Goal: Task Accomplishment & Management: Manage account settings

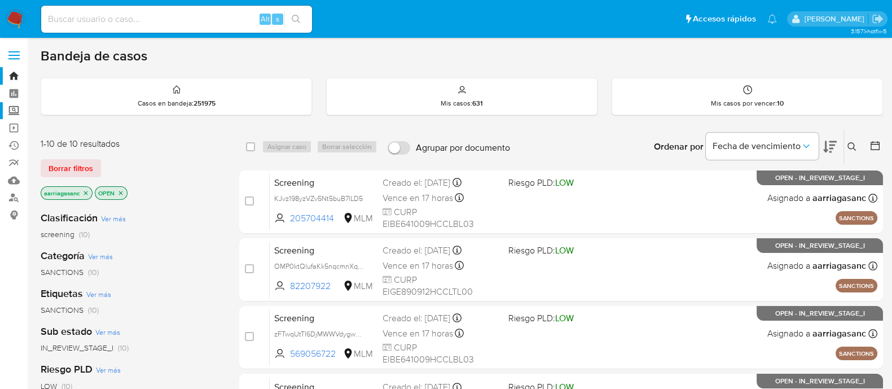
click at [11, 114] on label "Screening" at bounding box center [67, 110] width 134 height 17
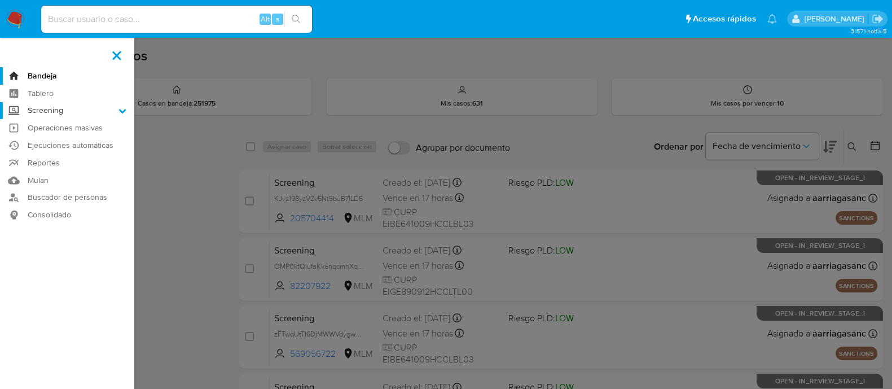
click at [0, 0] on input "Screening" at bounding box center [0, 0] width 0 height 0
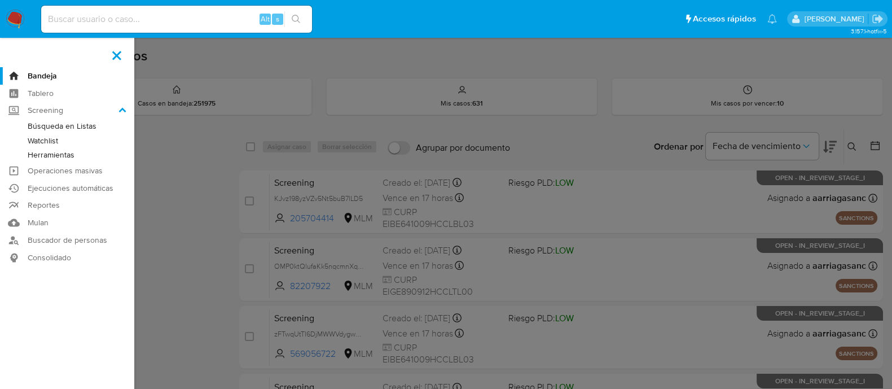
click at [37, 138] on link "Watchlist" at bounding box center [67, 141] width 134 height 14
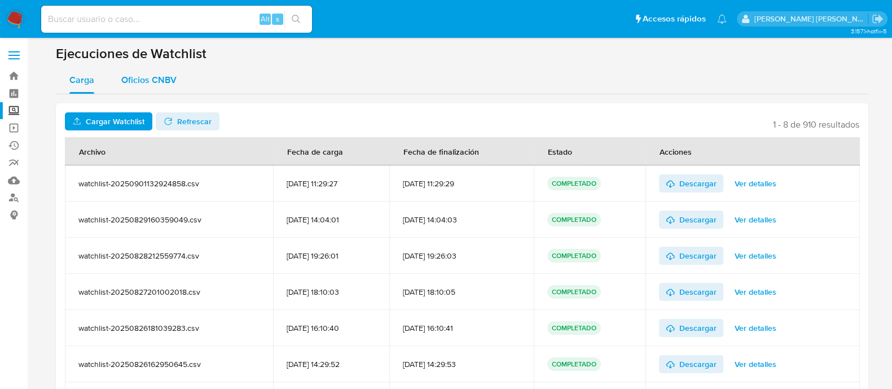
click at [150, 84] on span "Oficios CNBV" at bounding box center [148, 79] width 55 height 13
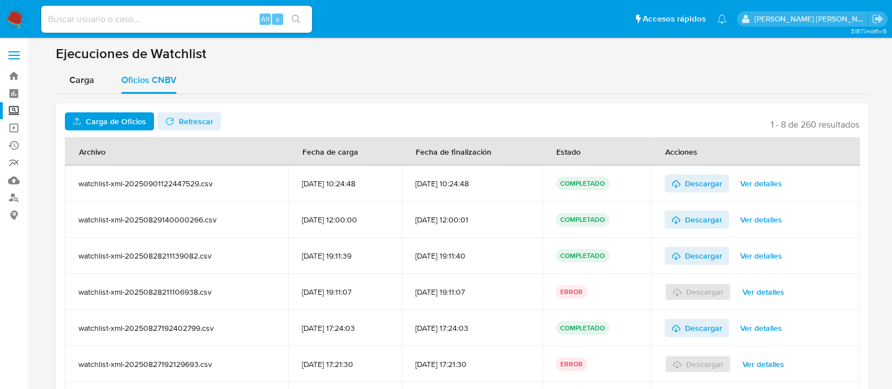
click at [129, 120] on span "Carga de Oficios" at bounding box center [116, 121] width 60 height 18
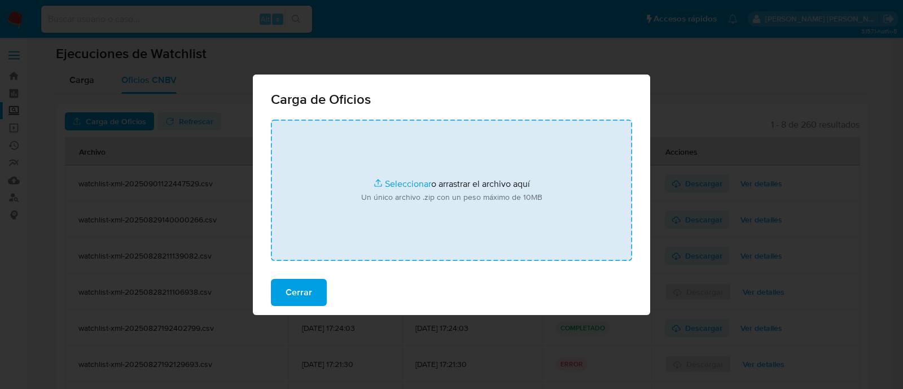
click at [383, 188] on input "file" at bounding box center [451, 190] width 361 height 141
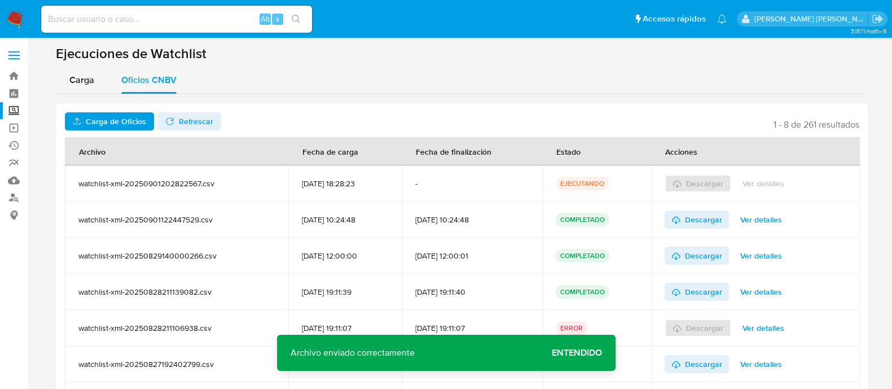
click at [585, 353] on span "Entendido" at bounding box center [577, 353] width 50 height 0
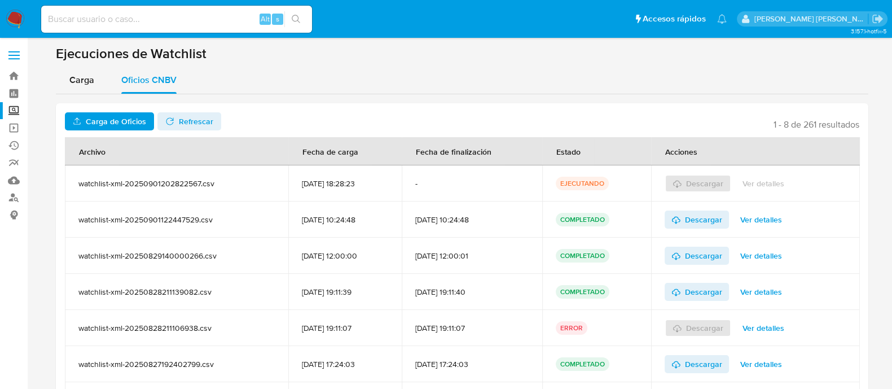
click at [181, 120] on span "Refrescar" at bounding box center [196, 121] width 34 height 18
click at [706, 187] on span "Descargar" at bounding box center [703, 183] width 37 height 18
click at [17, 108] on label "Screening" at bounding box center [67, 110] width 134 height 17
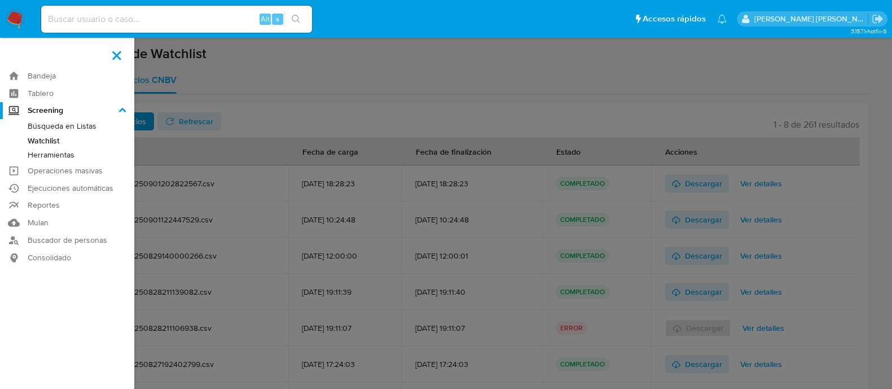
click at [0, 0] on input "Screening" at bounding box center [0, 0] width 0 height 0
click at [73, 125] on link "Búsqueda en Listas" at bounding box center [67, 126] width 134 height 14
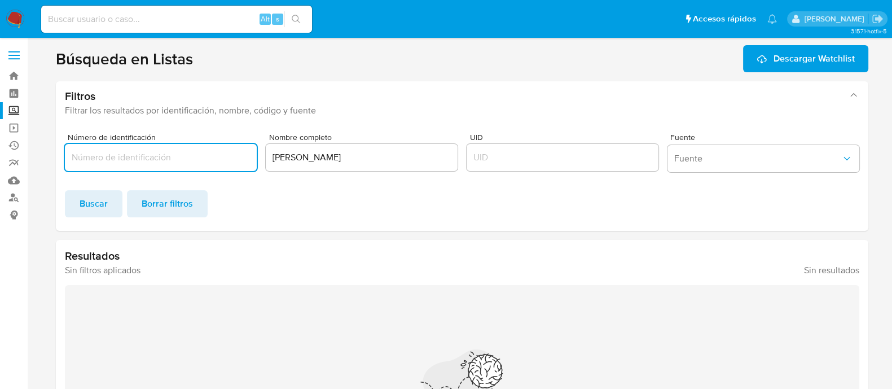
click at [339, 158] on input "MANUEL ALBERTO CERVANTES RAMOS" at bounding box center [362, 157] width 192 height 15
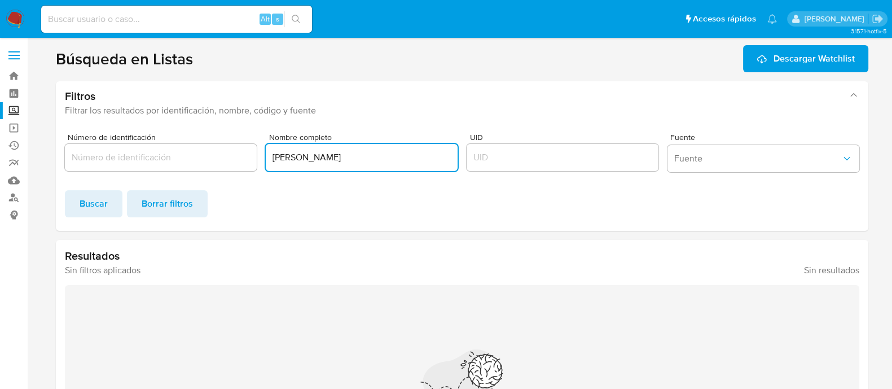
click at [339, 158] on input "MANUEL ALBERTO CERVANTES RAMOS" at bounding box center [362, 157] width 192 height 15
type input "MÓVIL SOLAR, S.A. DE C.V."
click at [93, 210] on span "Buscar" at bounding box center [94, 203] width 28 height 25
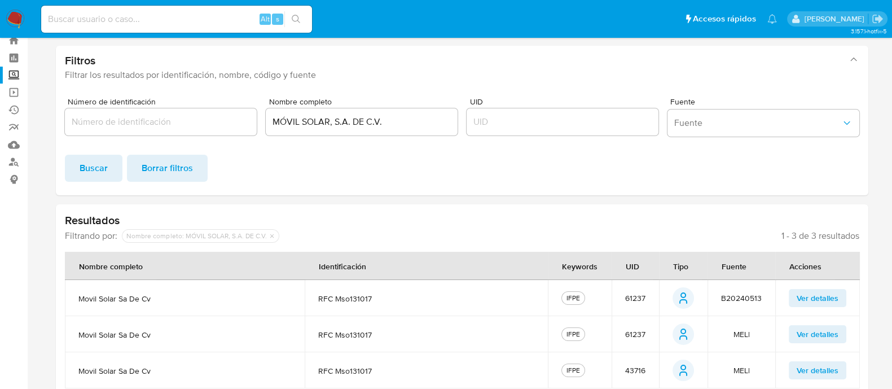
scroll to position [51, 0]
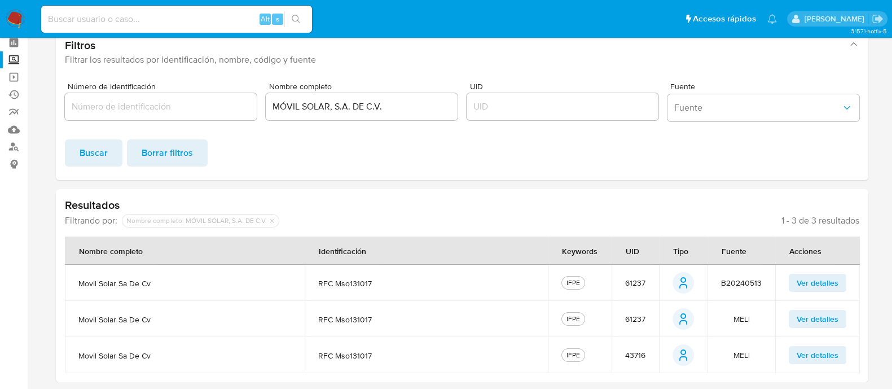
click at [636, 279] on span "61237" at bounding box center [635, 283] width 20 height 10
click at [336, 104] on input "MÓVIL SOLAR, S.A. DE C.V." at bounding box center [362, 106] width 192 height 15
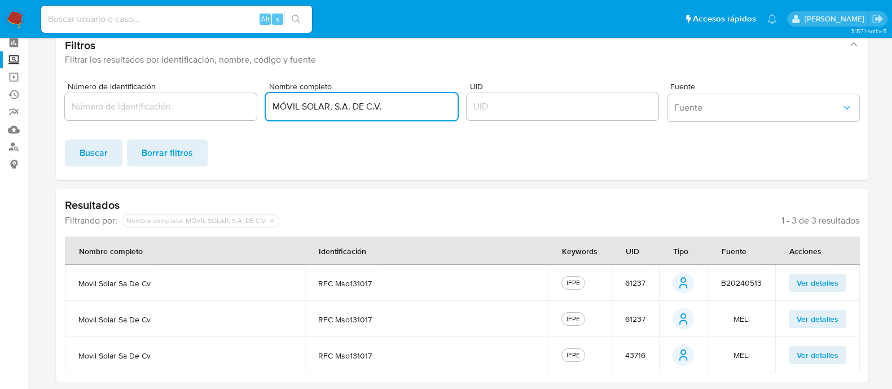
click at [336, 104] on input "MÓVIL SOLAR, S.A. DE C.V." at bounding box center [362, 106] width 192 height 15
click at [14, 59] on label "Screening" at bounding box center [67, 59] width 134 height 17
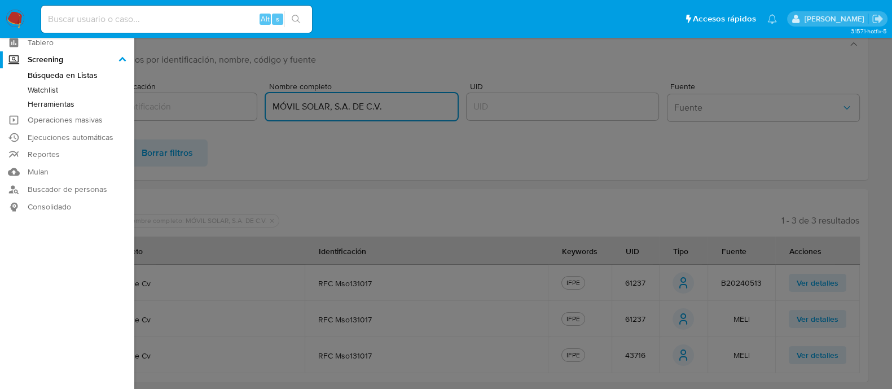
click at [0, 0] on input "Screening" at bounding box center [0, 0] width 0 height 0
click at [51, 90] on link "Watchlist" at bounding box center [67, 90] width 134 height 14
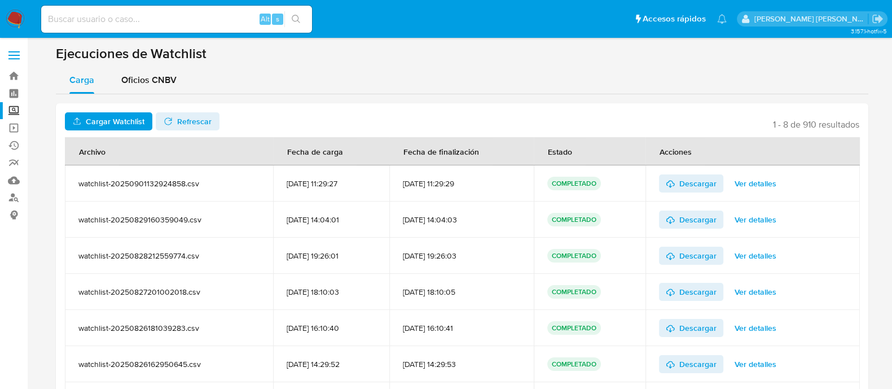
click at [15, 107] on label "Screening" at bounding box center [67, 110] width 134 height 17
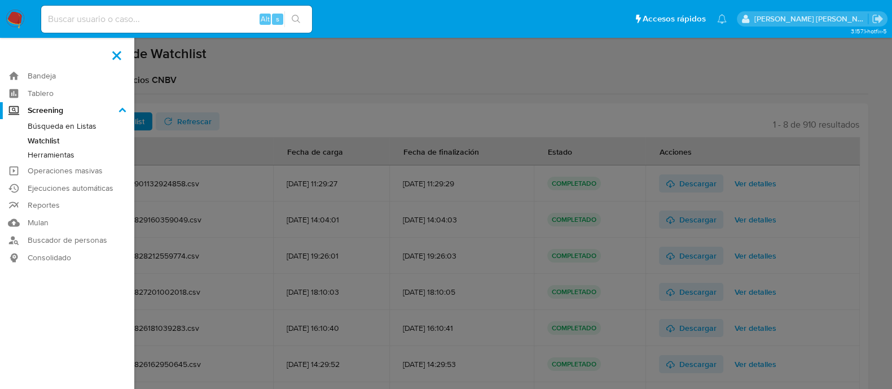
click at [0, 0] on input "Screening" at bounding box center [0, 0] width 0 height 0
click at [48, 140] on link "Watchlist" at bounding box center [67, 141] width 134 height 14
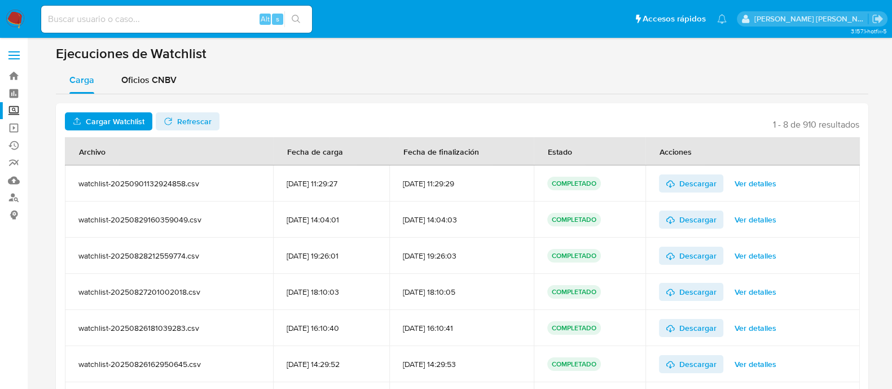
click at [17, 116] on label "Screening" at bounding box center [67, 110] width 134 height 17
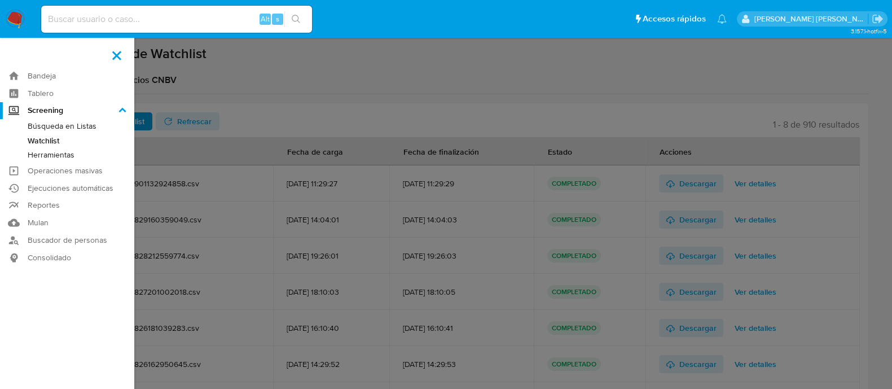
click at [0, 0] on input "Screening" at bounding box center [0, 0] width 0 height 0
click at [47, 151] on link "Herramientas" at bounding box center [67, 155] width 134 height 14
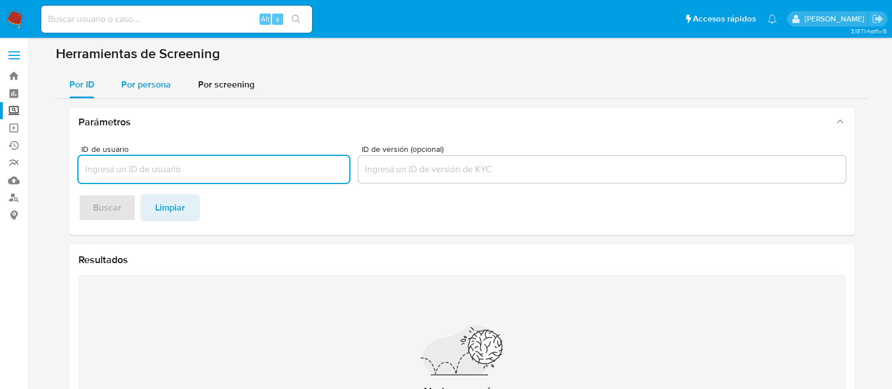
click at [138, 86] on span "Por persona" at bounding box center [146, 84] width 50 height 13
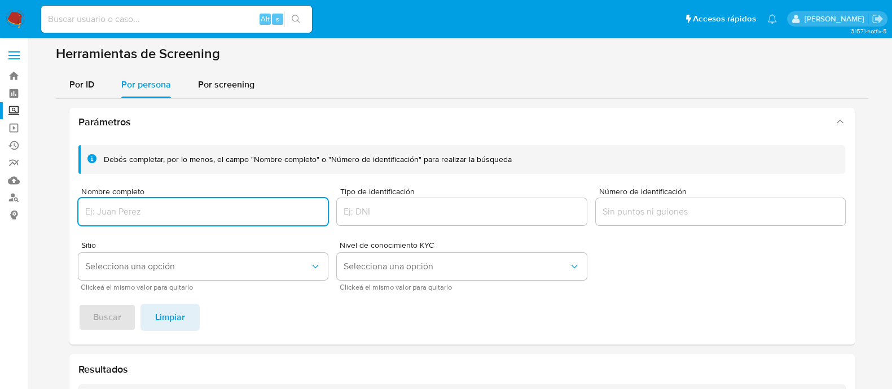
click at [130, 215] on input "Nombre completo" at bounding box center [203, 211] width 250 height 15
type input "MÓVIL SOLAR, S.A. DE C.V."
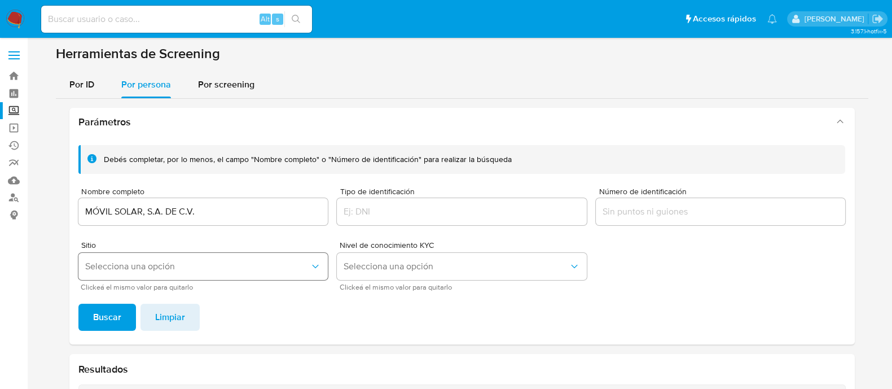
click at [135, 265] on span "Selecciona una opción" at bounding box center [197, 266] width 225 height 11
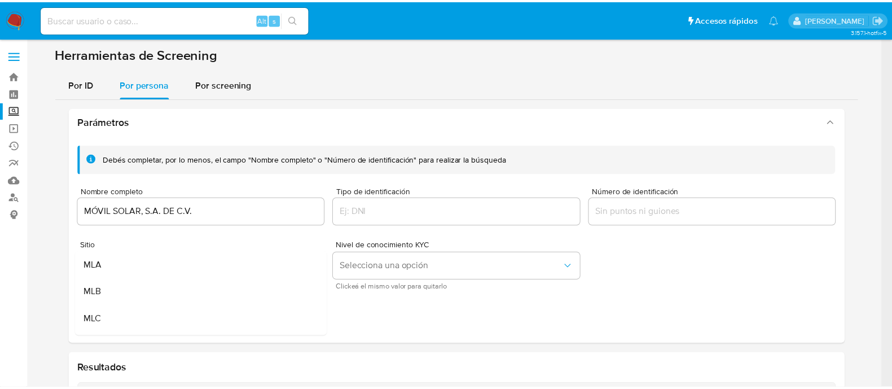
scroll to position [70, 0]
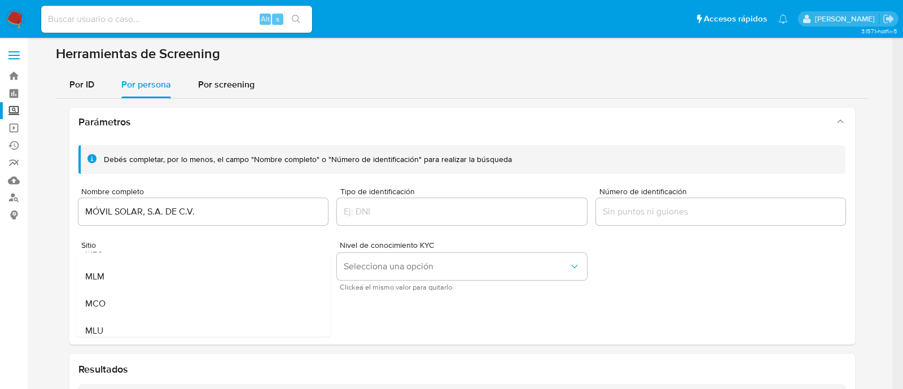
click at [135, 265] on div "MLM" at bounding box center [200, 276] width 230 height 27
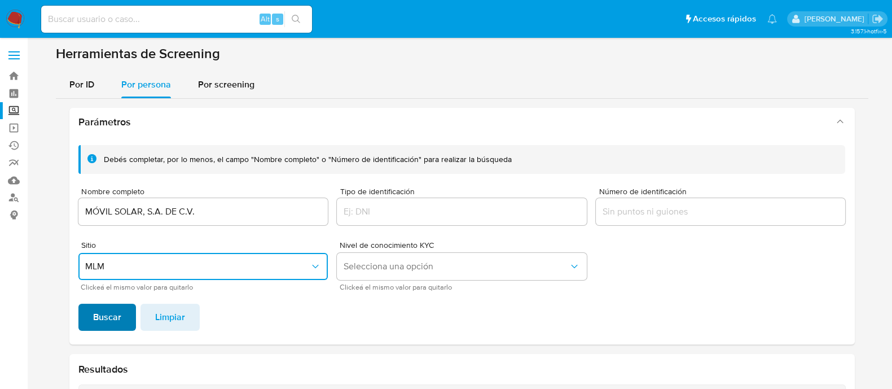
click at [115, 318] on span "Buscar" at bounding box center [107, 317] width 28 height 25
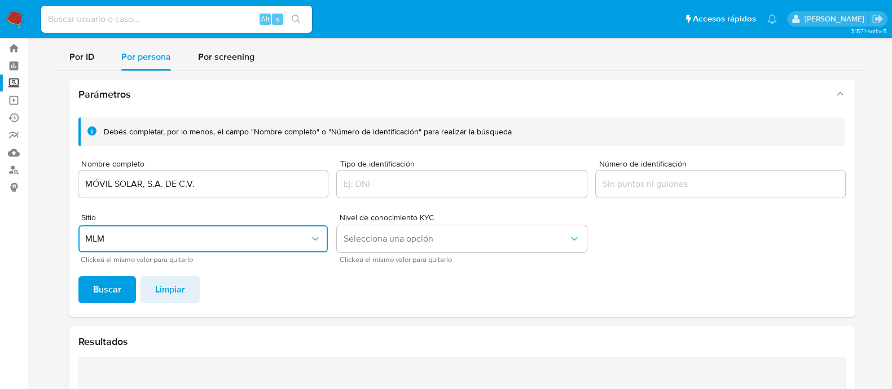
scroll to position [6, 0]
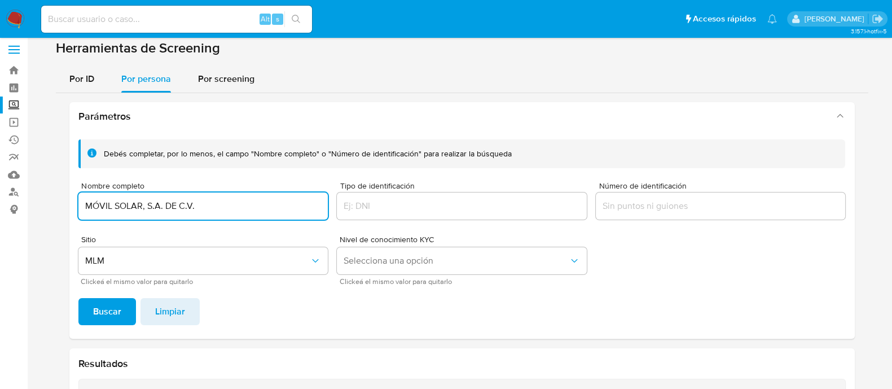
click at [210, 205] on input "MÓVIL SOLAR, S.A. DE C.V." at bounding box center [203, 206] width 250 height 15
type input "MARÍA ROSAURA FLORES SÁNCHEZ"
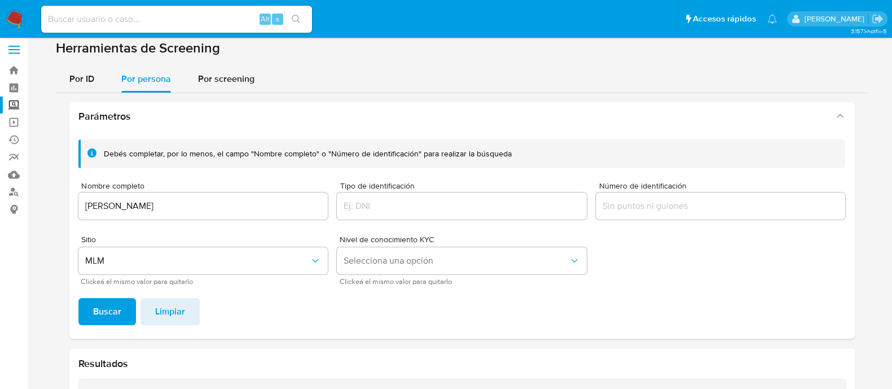
click at [108, 304] on span "Buscar" at bounding box center [107, 311] width 28 height 25
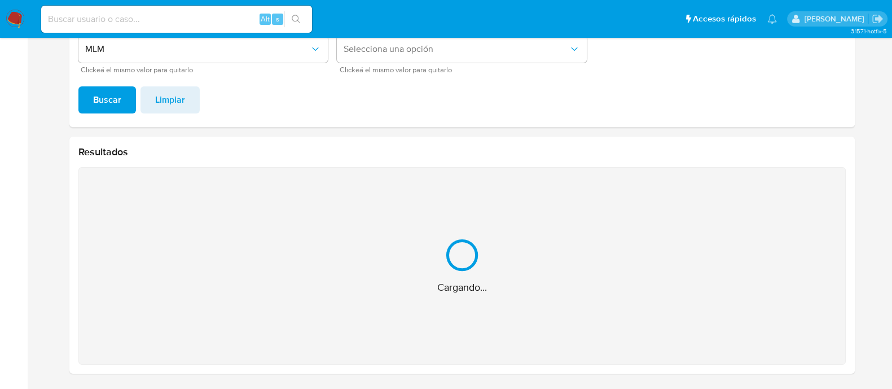
scroll to position [38, 0]
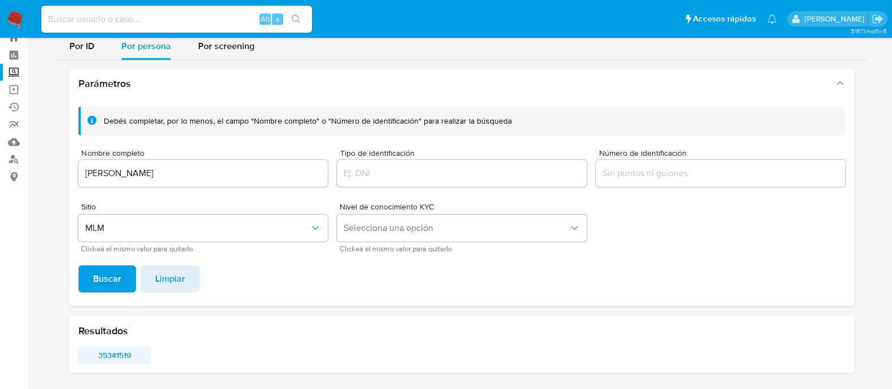
click at [114, 352] on span "35341519" at bounding box center [114, 355] width 57 height 16
click at [14, 27] on img at bounding box center [15, 19] width 19 height 19
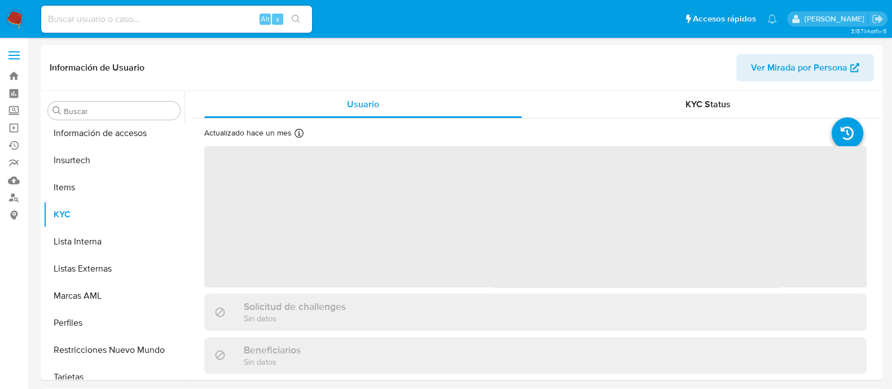
scroll to position [476, 0]
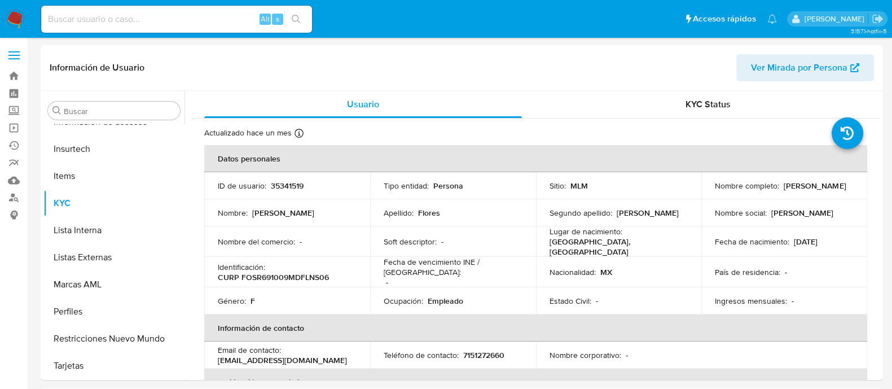
select select "10"
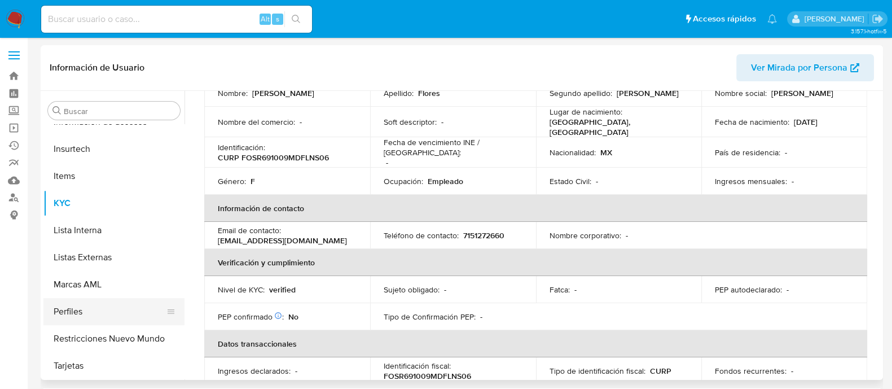
scroll to position [141, 0]
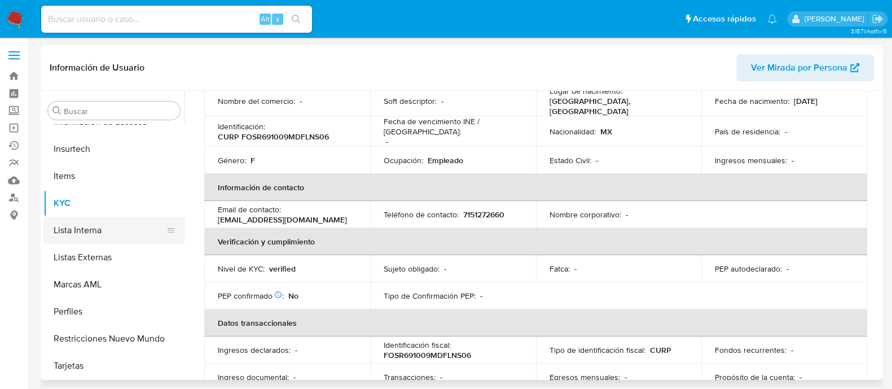
click at [110, 231] on button "Lista Interna" at bounding box center [109, 230] width 132 height 27
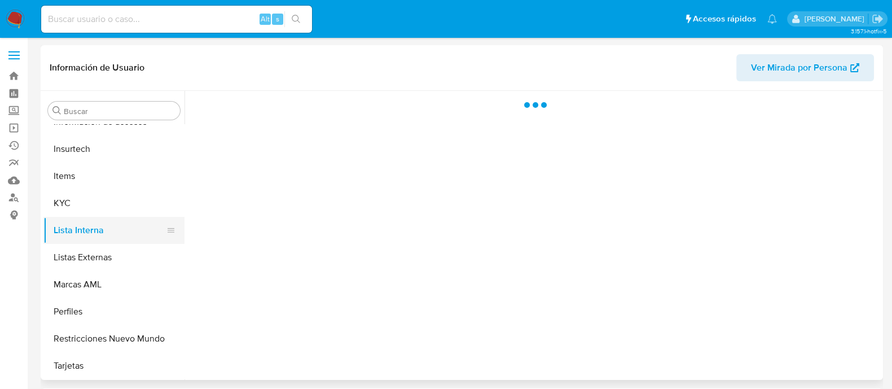
scroll to position [0, 0]
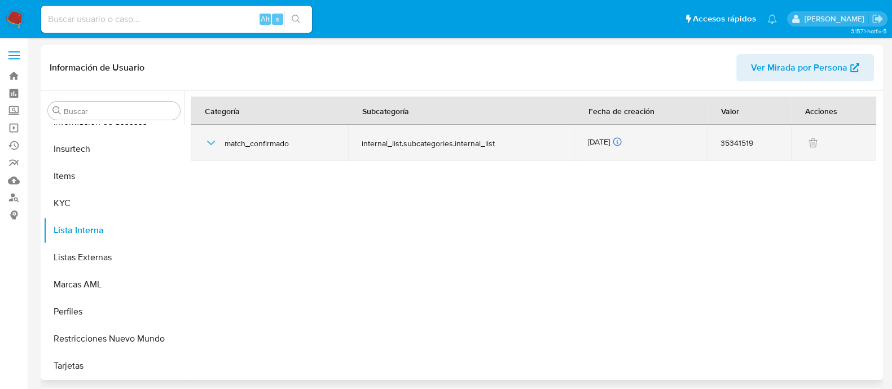
click at [218, 141] on div "match_confirmado" at bounding box center [269, 143] width 130 height 36
click at [205, 142] on icon "button" at bounding box center [211, 143] width 14 height 14
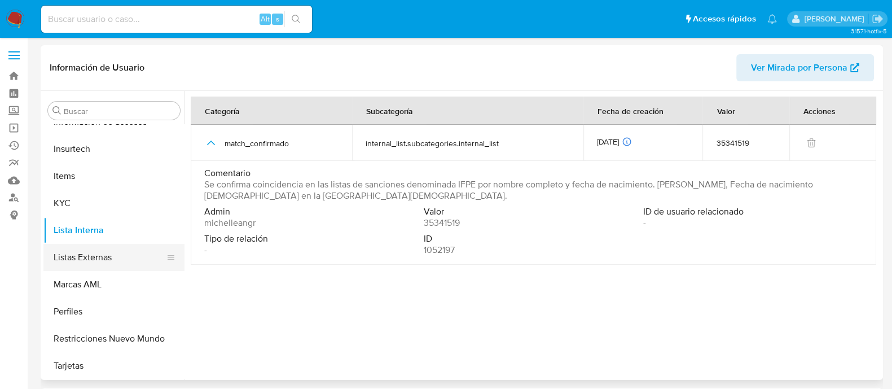
click at [104, 267] on button "Listas Externas" at bounding box center [109, 257] width 132 height 27
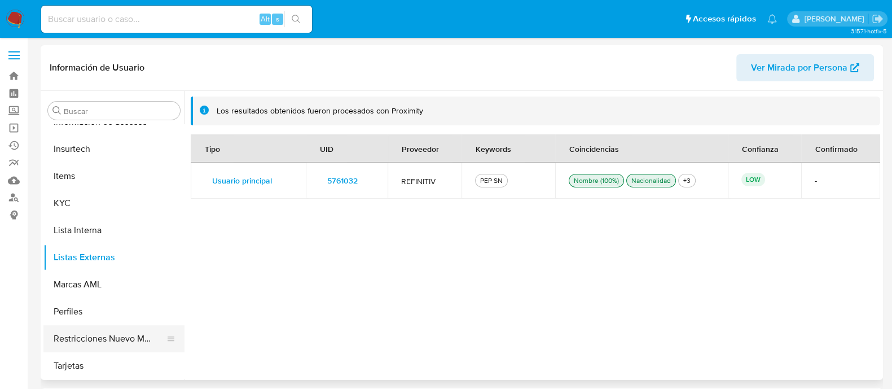
click at [102, 329] on button "Restricciones Nuevo Mundo" at bounding box center [109, 338] width 132 height 27
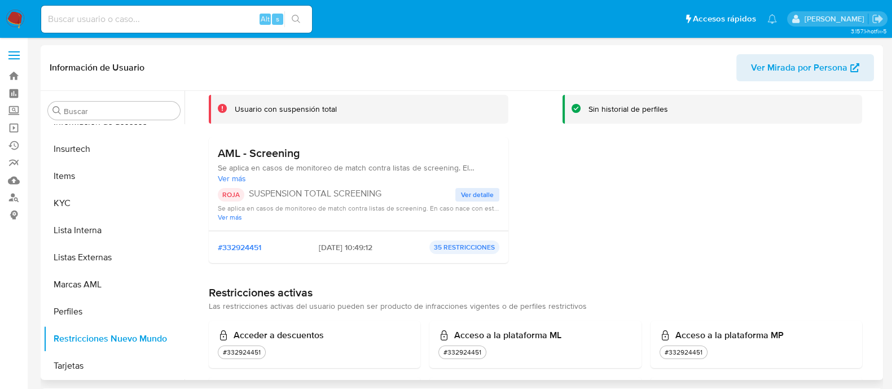
scroll to position [141, 0]
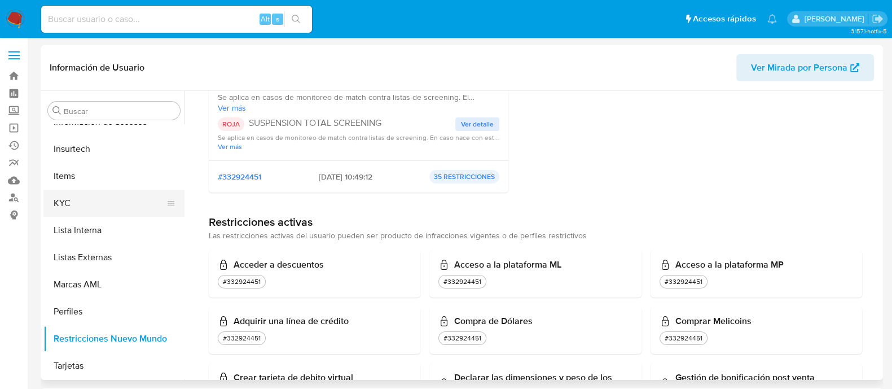
click at [123, 202] on button "KYC" at bounding box center [109, 203] width 132 height 27
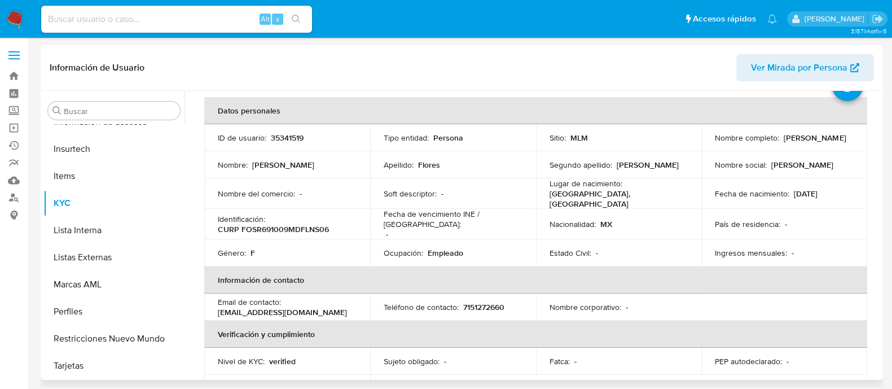
scroll to position [70, 0]
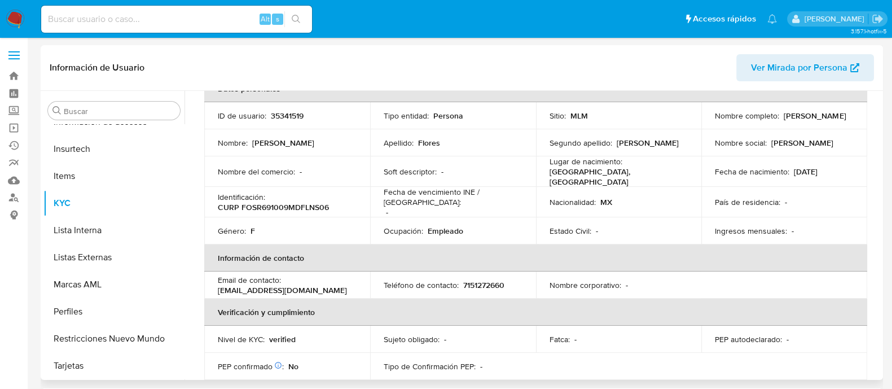
click at [289, 112] on p "35341519" at bounding box center [287, 116] width 33 height 10
copy p "35341519"
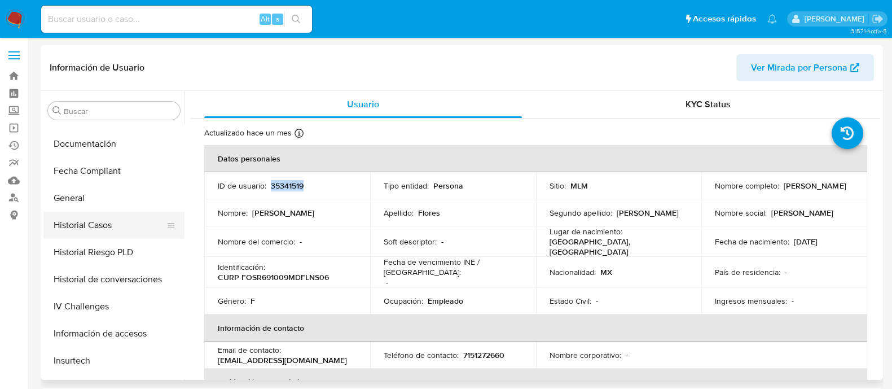
scroll to position [195, 0]
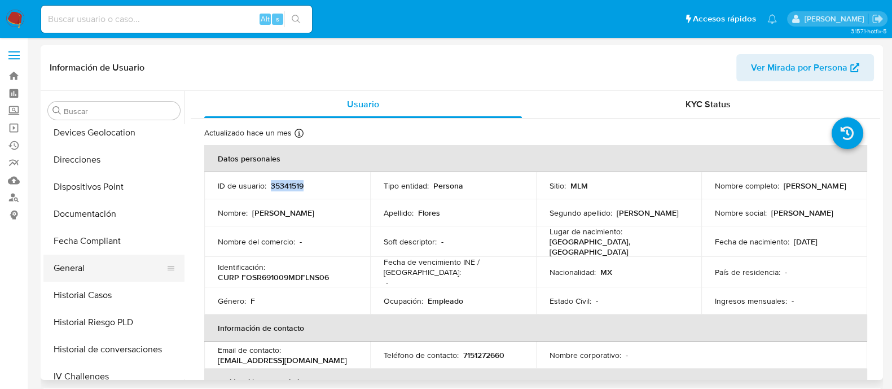
click at [69, 281] on button "General" at bounding box center [109, 268] width 132 height 27
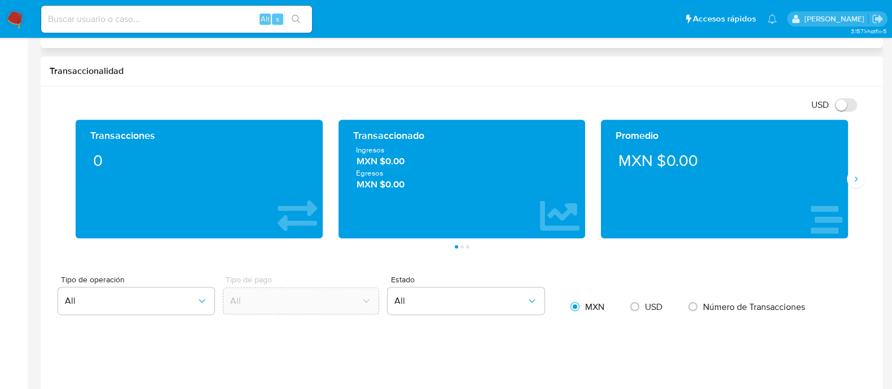
scroll to position [564, 0]
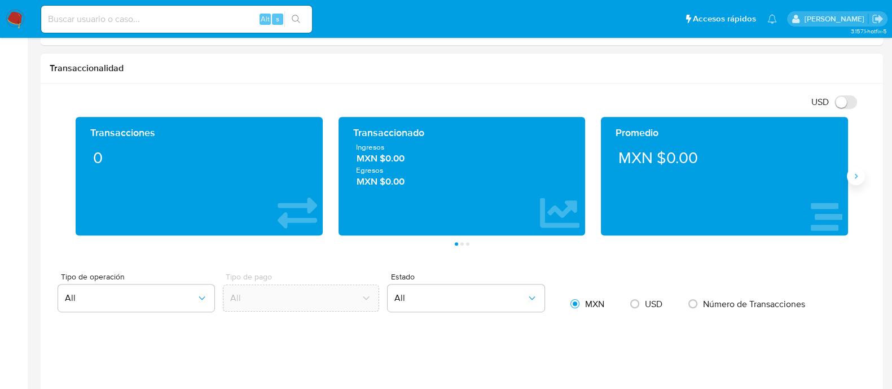
click at [859, 182] on button "Siguiente" at bounding box center [856, 176] width 18 height 18
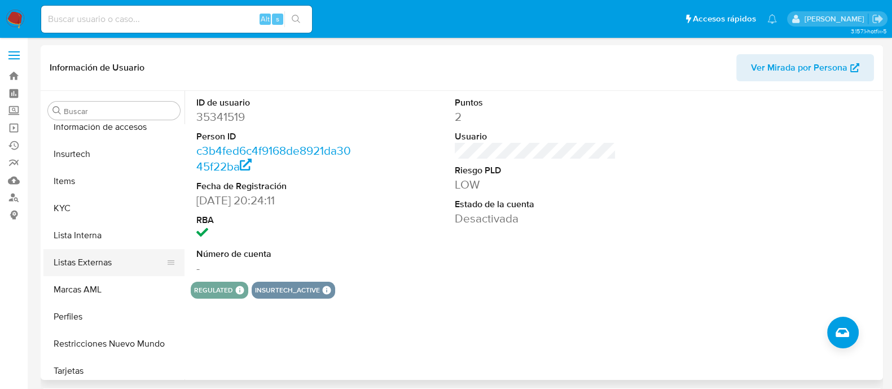
scroll to position [476, 0]
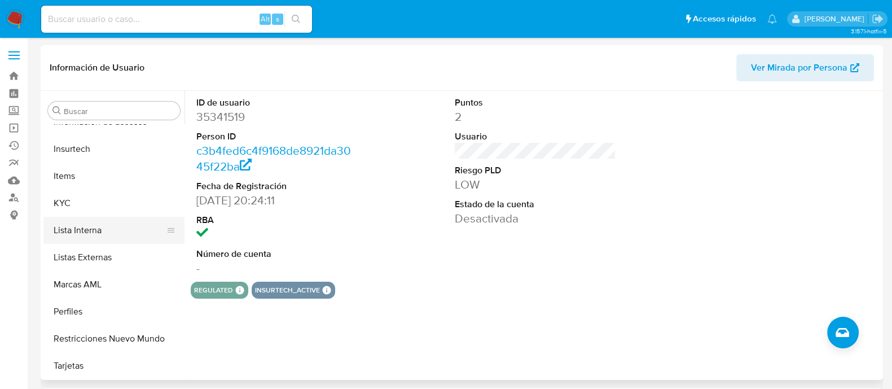
click at [82, 226] on button "Lista Interna" at bounding box center [109, 230] width 132 height 27
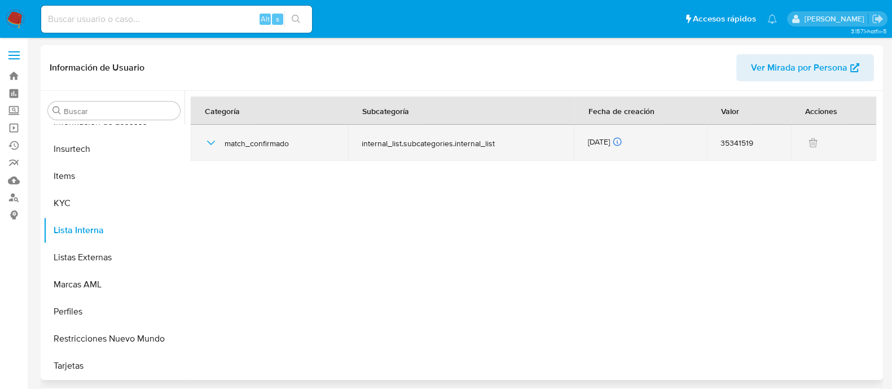
click at [212, 143] on icon "button" at bounding box center [211, 143] width 8 height 5
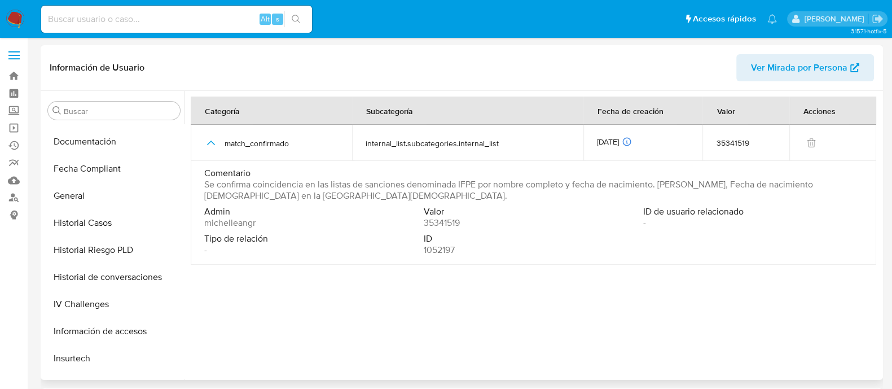
scroll to position [265, 0]
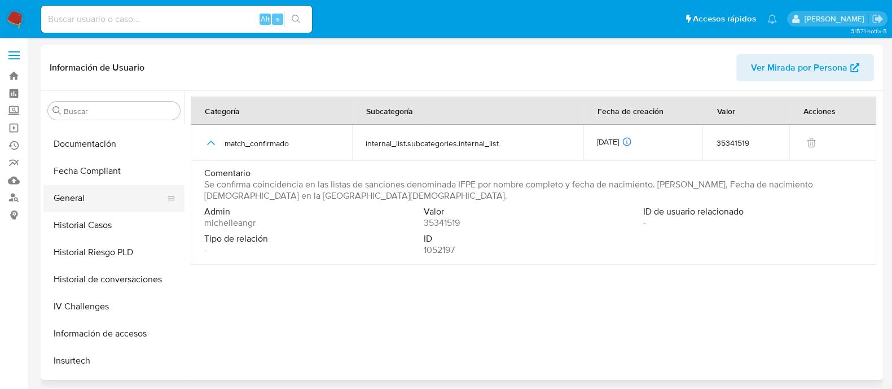
click at [84, 203] on button "General" at bounding box center [109, 198] width 132 height 27
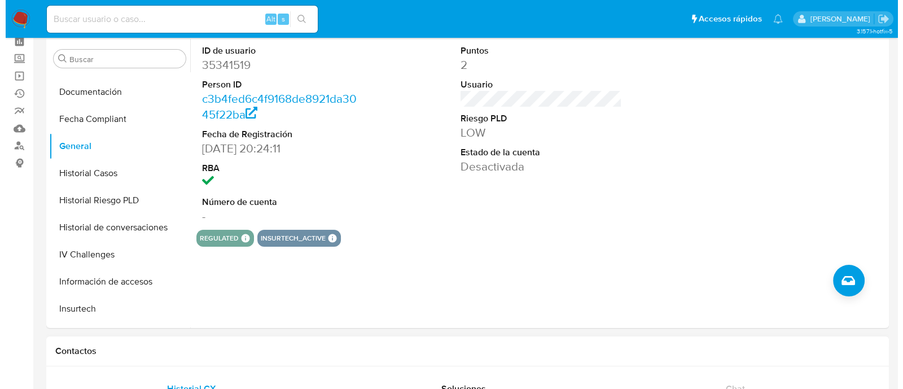
scroll to position [0, 0]
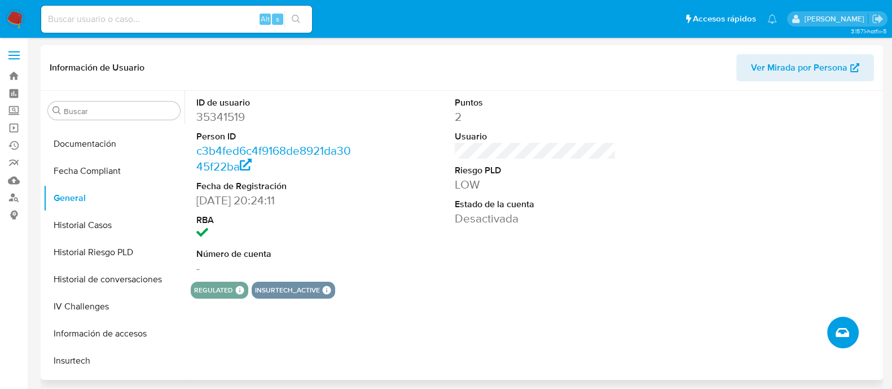
click at [844, 327] on icon "Crear caso manual" at bounding box center [843, 333] width 14 height 14
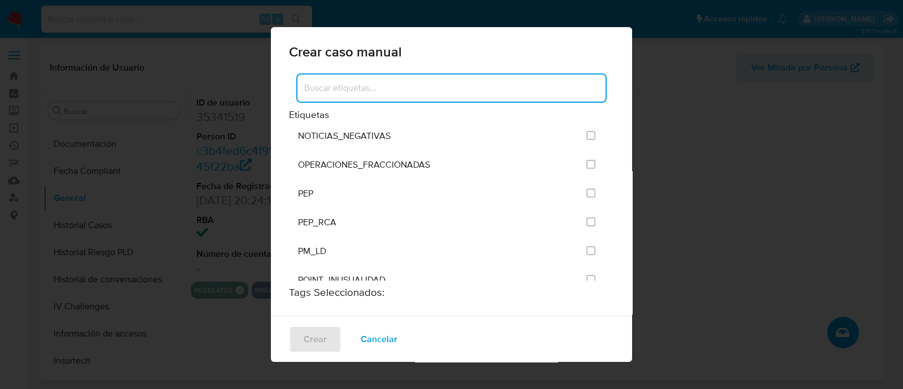
scroll to position [1482, 0]
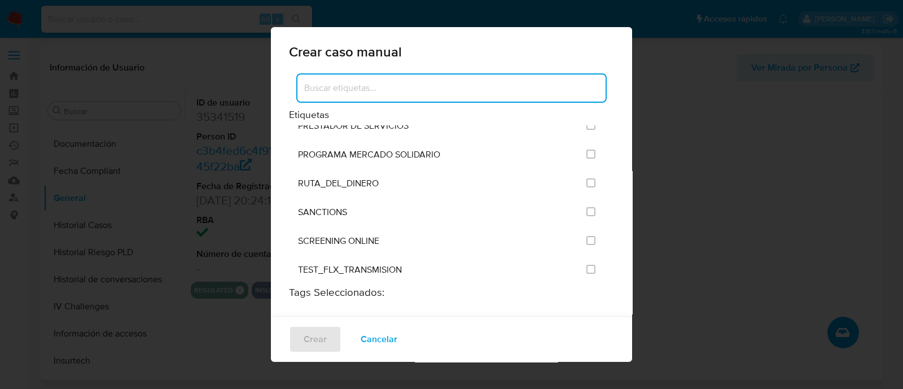
click at [344, 207] on span "SANCTIONS" at bounding box center [322, 212] width 49 height 11
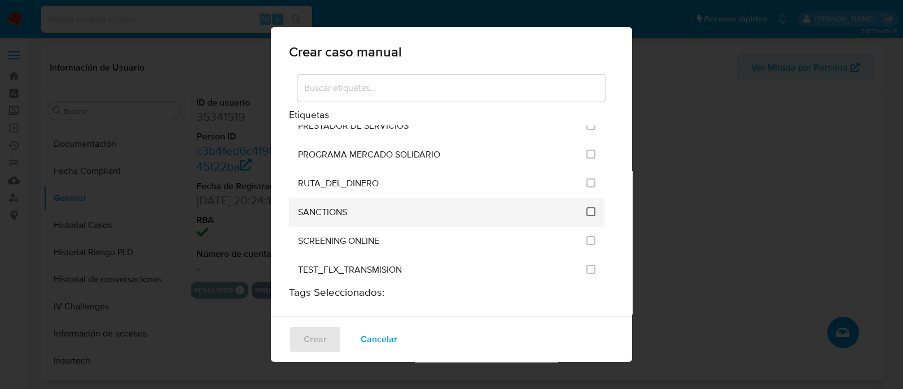
click at [587, 207] on input "2615" at bounding box center [591, 211] width 9 height 9
checkbox input "true"
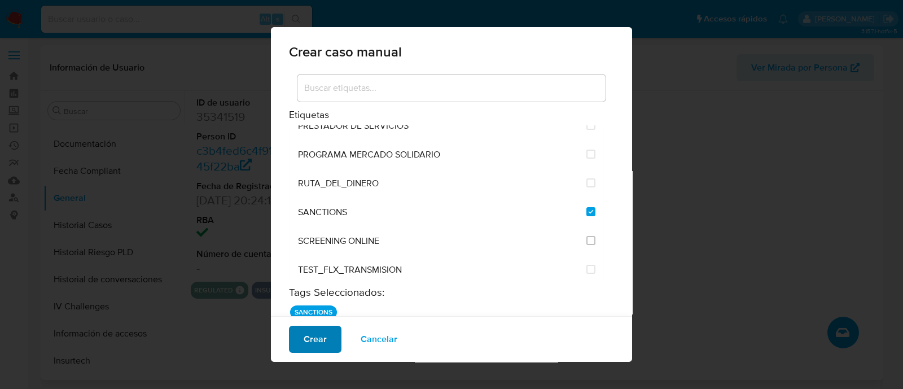
click at [312, 343] on span "Crear" at bounding box center [315, 339] width 23 height 25
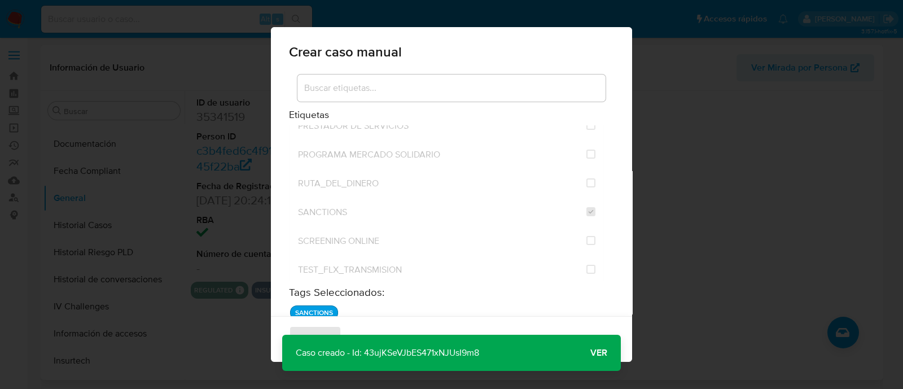
click at [592, 353] on span "Ver" at bounding box center [598, 353] width 17 height 0
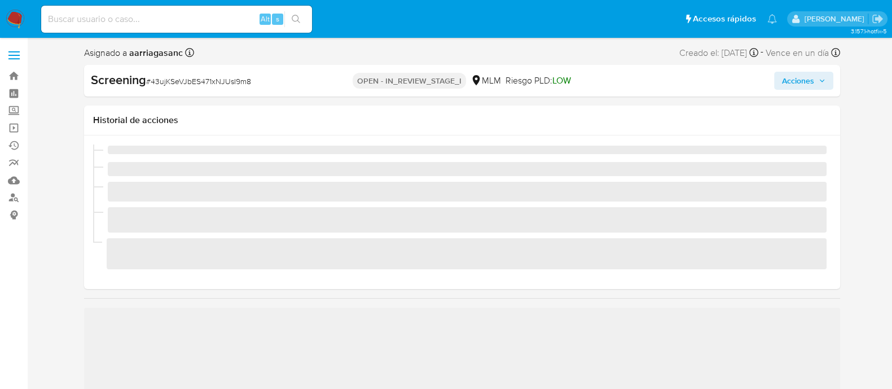
scroll to position [476, 0]
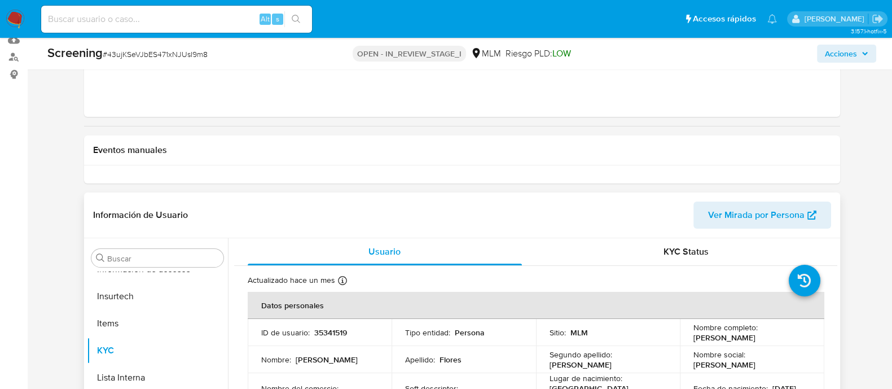
select select "10"
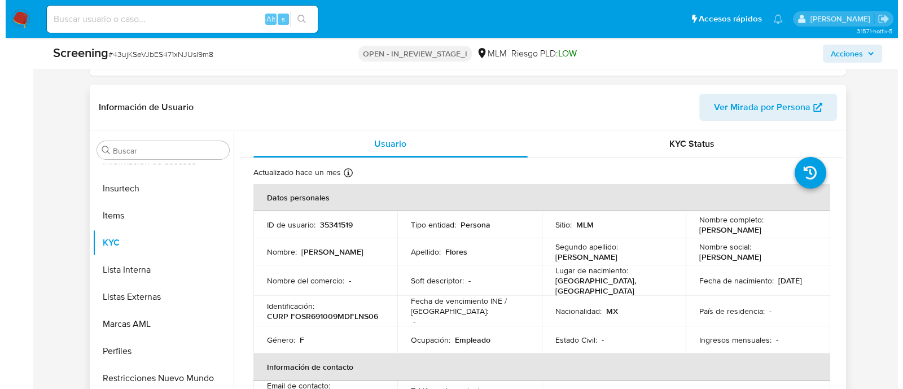
scroll to position [282, 0]
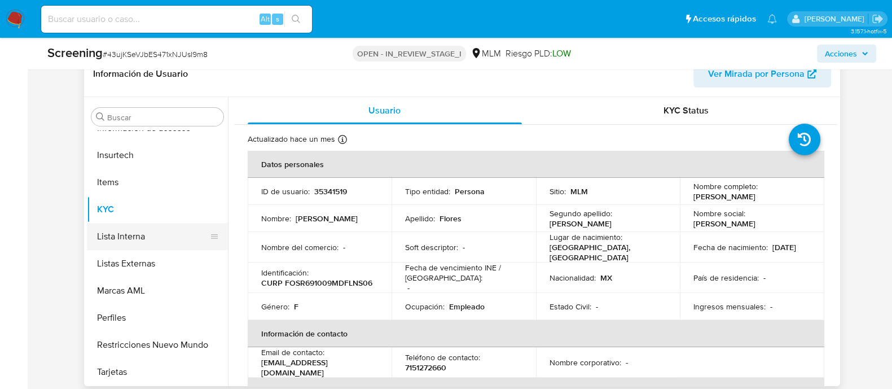
click at [164, 237] on button "Lista Interna" at bounding box center [153, 236] width 132 height 27
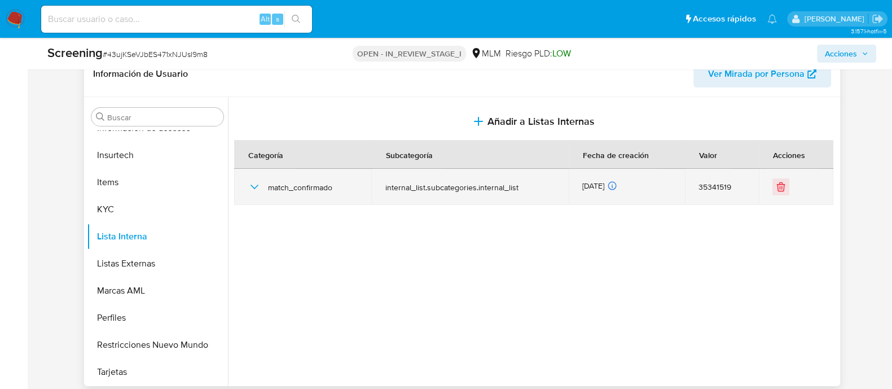
click at [255, 185] on icon "button" at bounding box center [254, 187] width 8 height 5
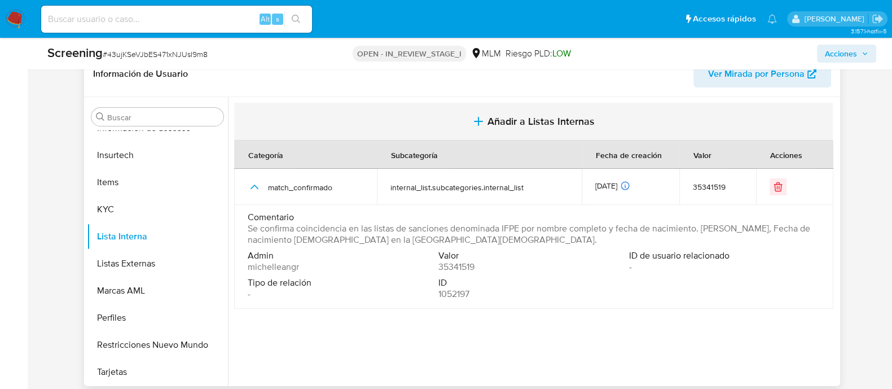
click at [485, 117] on button "Añadir a Listas Internas" at bounding box center [533, 122] width 599 height 38
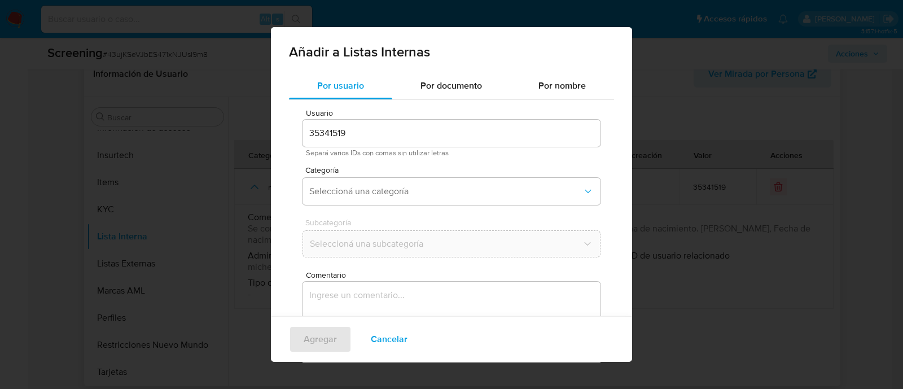
click at [787, 287] on div "Añadir a Listas Internas Por usuario Por documento Por nombre Usuario 35341519 …" at bounding box center [451, 194] width 903 height 389
click at [386, 334] on span "Cancelar" at bounding box center [389, 339] width 37 height 25
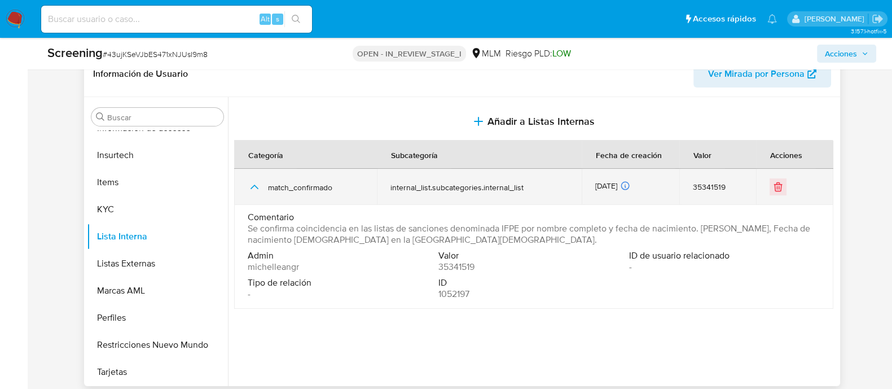
click at [763, 187] on td at bounding box center [794, 187] width 77 height 36
click at [770, 190] on button "Eliminar" at bounding box center [778, 186] width 17 height 17
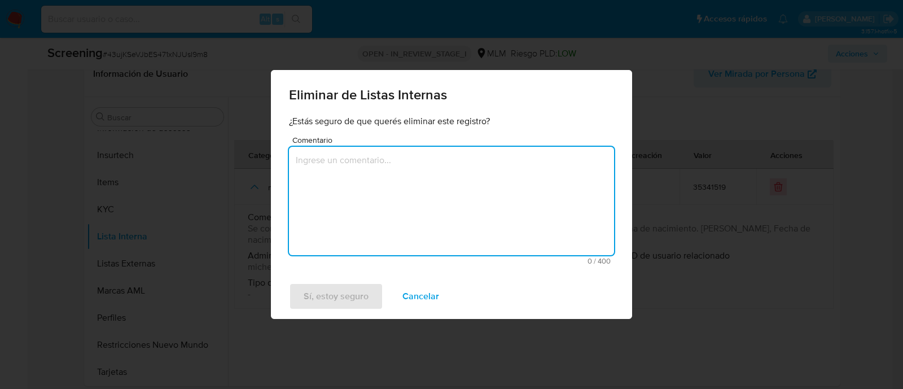
click at [495, 218] on textarea "Comentario" at bounding box center [451, 201] width 325 height 108
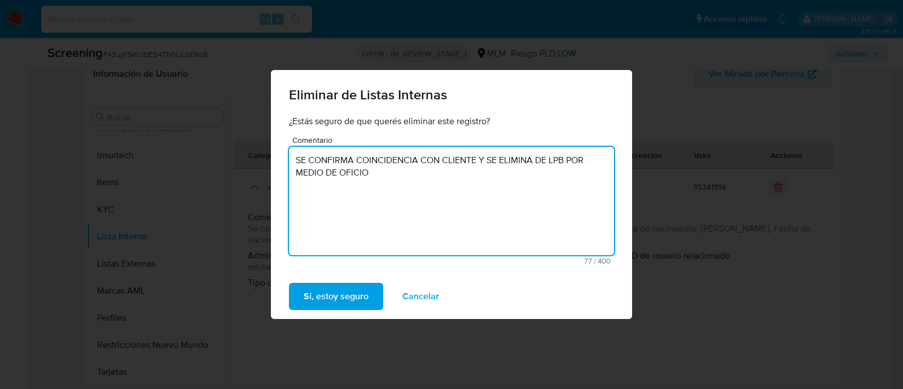
paste textarea "214-4/29339913/2025"
type textarea "SE CONFIRMA COINCIDENCIA CON CLIENTE Y SE ELIMINA DE LPB POR MEDIO DE OFICIO 21…"
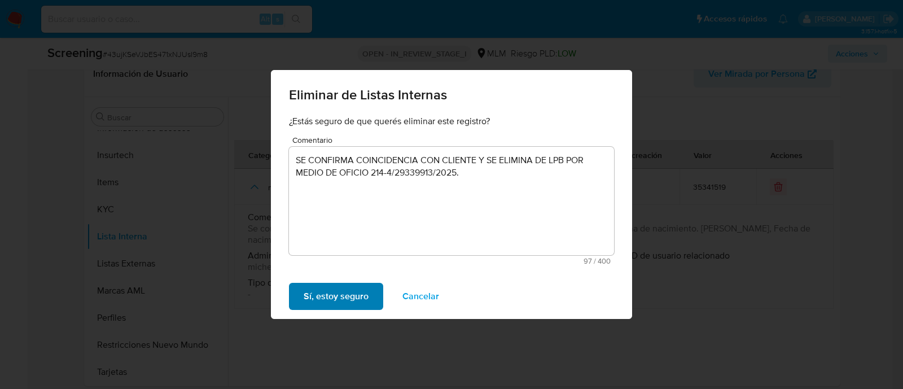
click at [340, 306] on span "Sí, estoy seguro" at bounding box center [336, 296] width 65 height 25
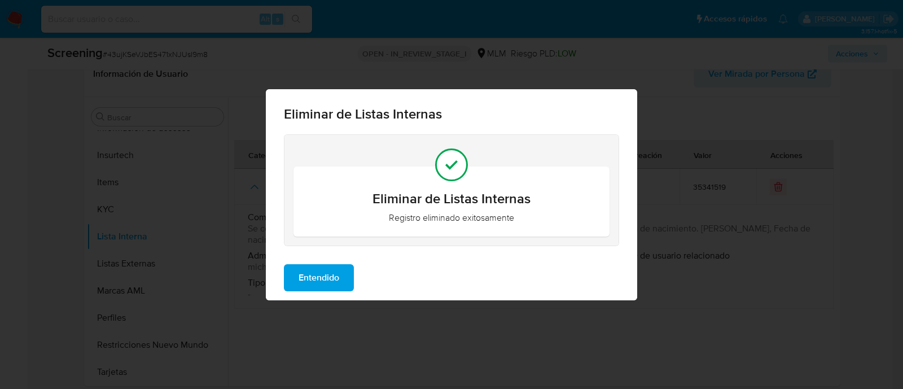
click at [346, 263] on div "Entendido" at bounding box center [451, 277] width 371 height 45
click at [340, 273] on button "Entendido" at bounding box center [319, 277] width 70 height 27
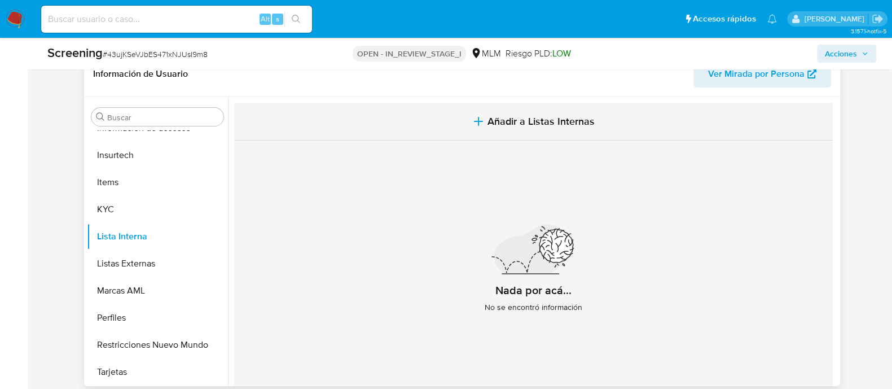
click at [497, 118] on span "Añadir a Listas Internas" at bounding box center [541, 121] width 107 height 12
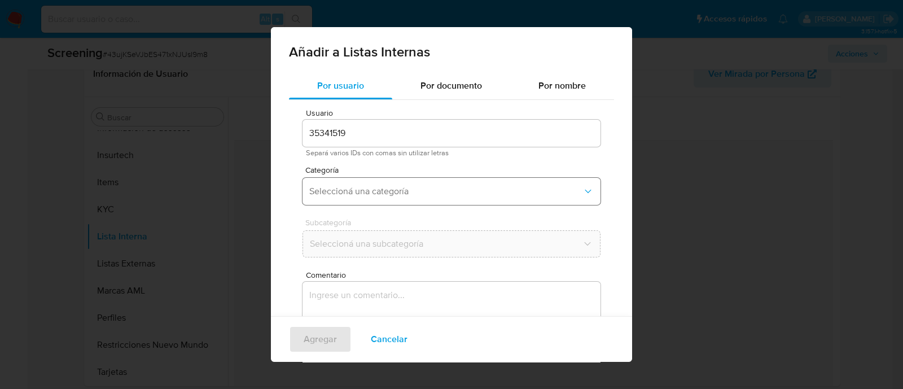
click at [361, 197] on button "Seleccioná una categoría" at bounding box center [452, 191] width 298 height 27
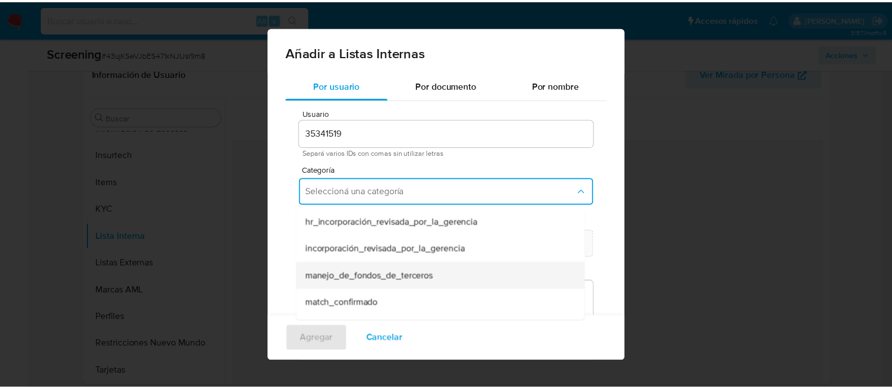
scroll to position [70, 0]
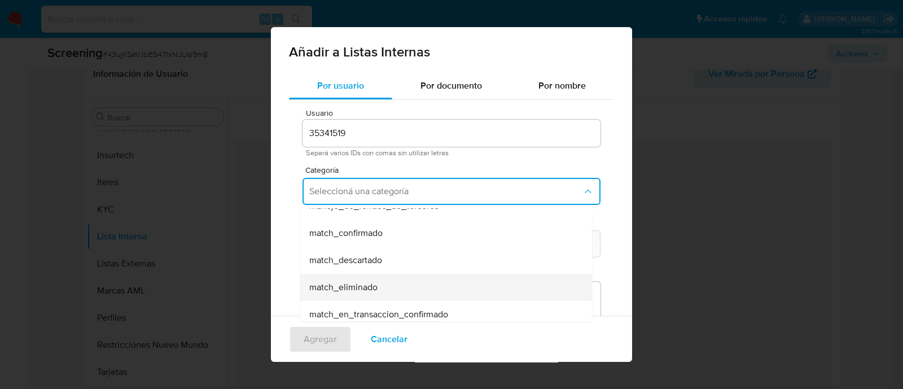
click at [358, 288] on span "match_eliminado" at bounding box center [343, 287] width 68 height 11
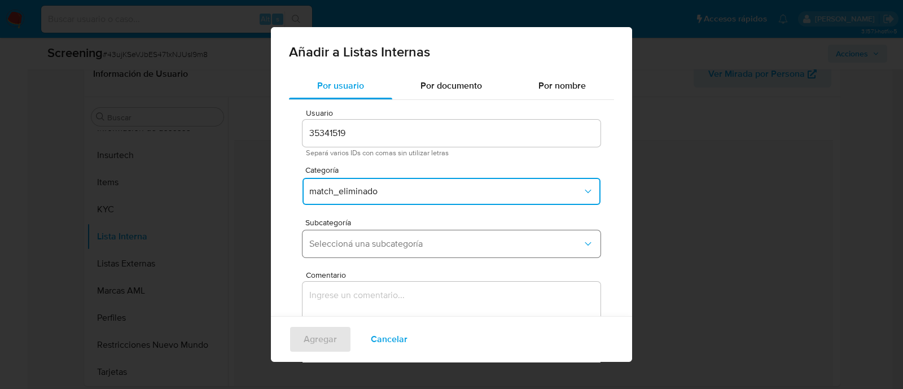
click at [361, 244] on span "Seleccioná una subcategoría" at bounding box center [445, 243] width 273 height 11
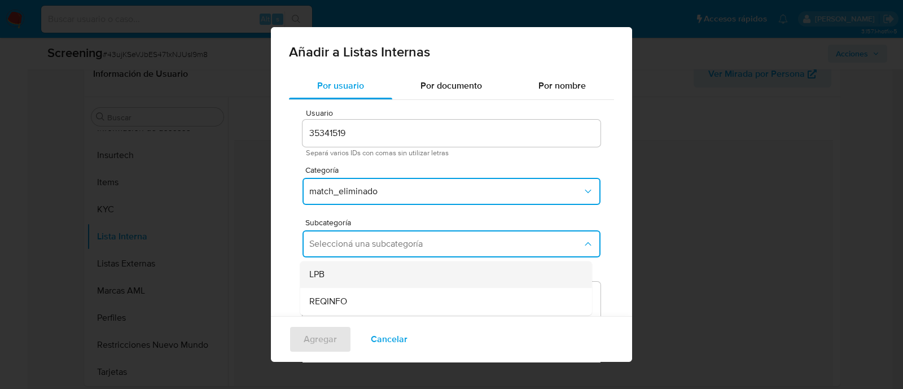
click at [358, 283] on div "LPB" at bounding box center [442, 274] width 267 height 27
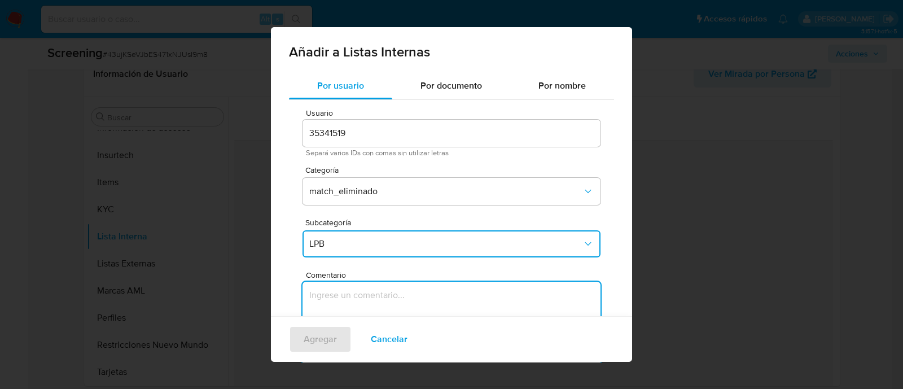
click at [352, 303] on textarea "Comentario" at bounding box center [452, 336] width 298 height 108
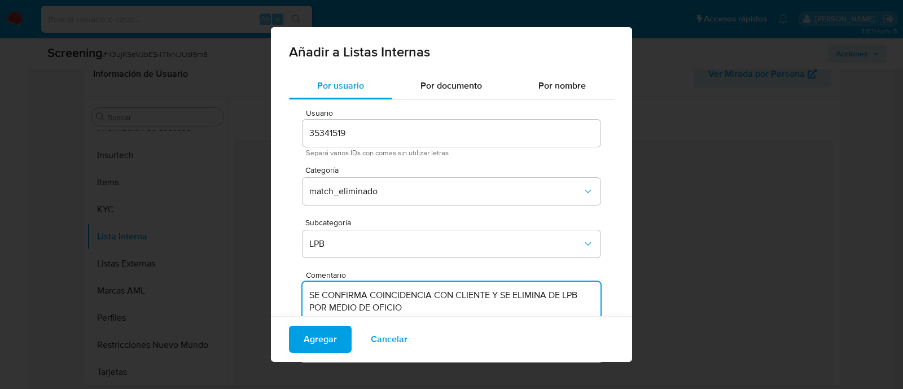
paste textarea "214-4/29339913/2025"
click at [432, 306] on textarea "SE CONFIRMA COINCIDENCIA CON CLIENTE Y SE ELIMINA DE LPB POR MEDIO DE OFICIO 21…" at bounding box center [452, 336] width 298 height 108
type textarea "SE CONFIRMA COINCIDENCIA CON CLIENTE Y SE ELIMINA DE LPB POR MEDIO DE OFICIO 21…"
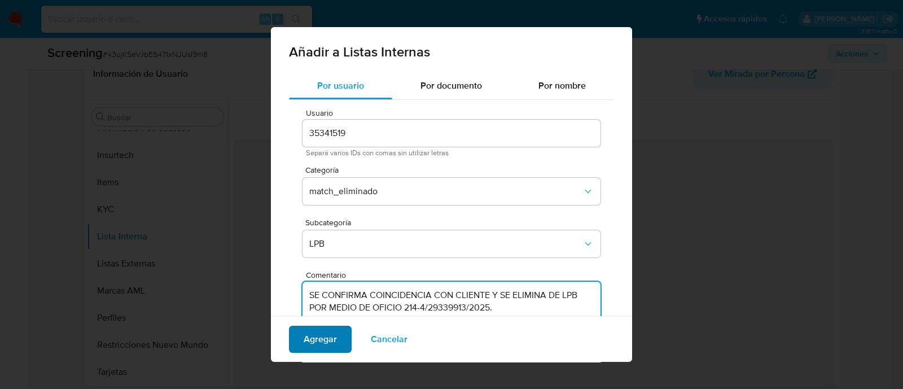
click at [327, 340] on span "Agregar" at bounding box center [320, 339] width 33 height 25
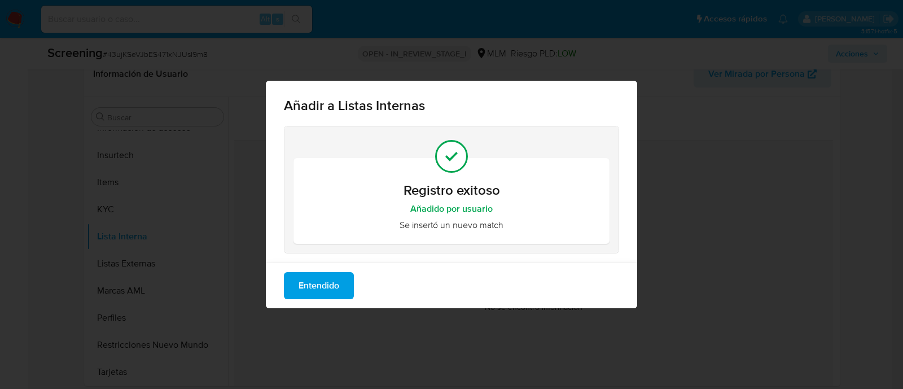
click at [350, 275] on button "Entendido" at bounding box center [319, 285] width 70 height 27
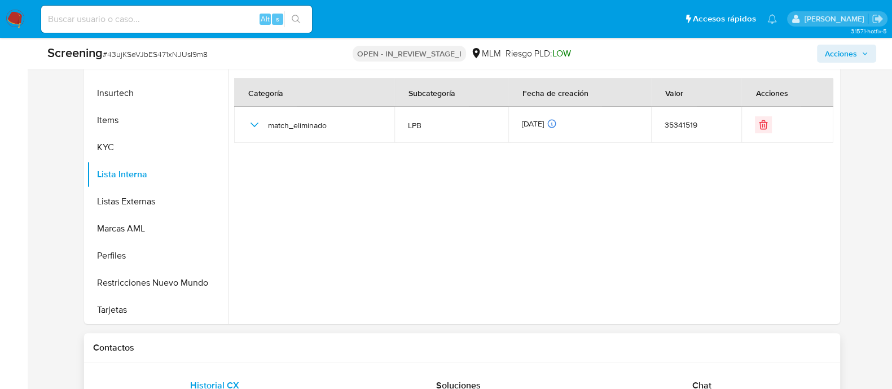
scroll to position [423, 0]
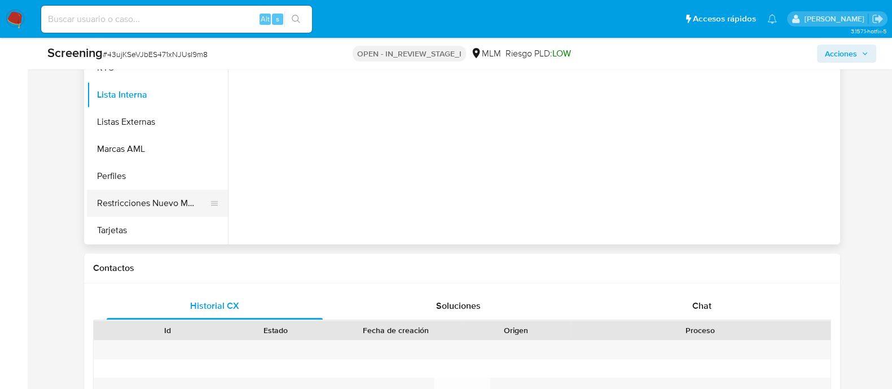
click at [158, 202] on button "Restricciones Nuevo Mundo" at bounding box center [153, 203] width 132 height 27
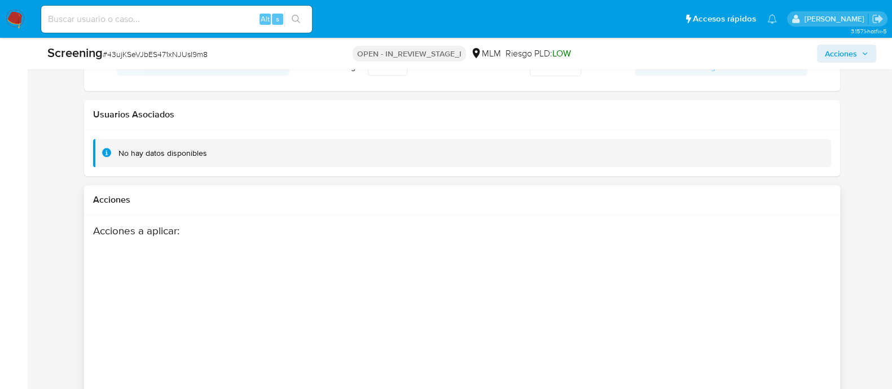
scroll to position [1755, 0]
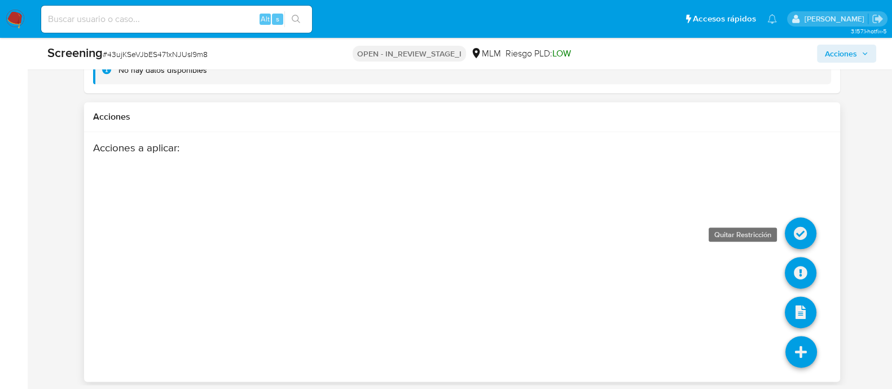
click at [797, 230] on icon at bounding box center [801, 233] width 32 height 32
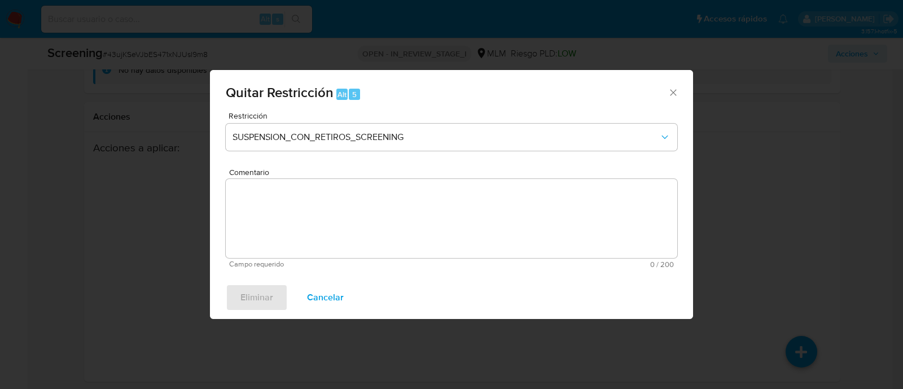
click at [349, 151] on div "Restricción SUSPENSION_CON_RETIROS_SCREENING" at bounding box center [452, 139] width 452 height 54
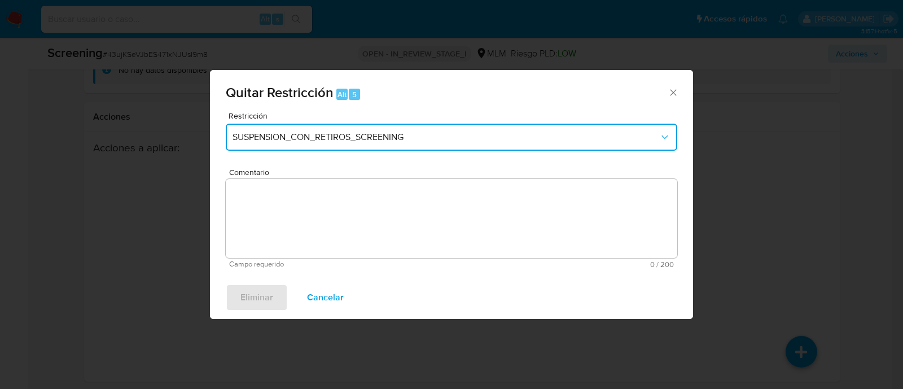
click at [347, 137] on span "SUSPENSION_CON_RETIROS_SCREENING" at bounding box center [446, 137] width 427 height 11
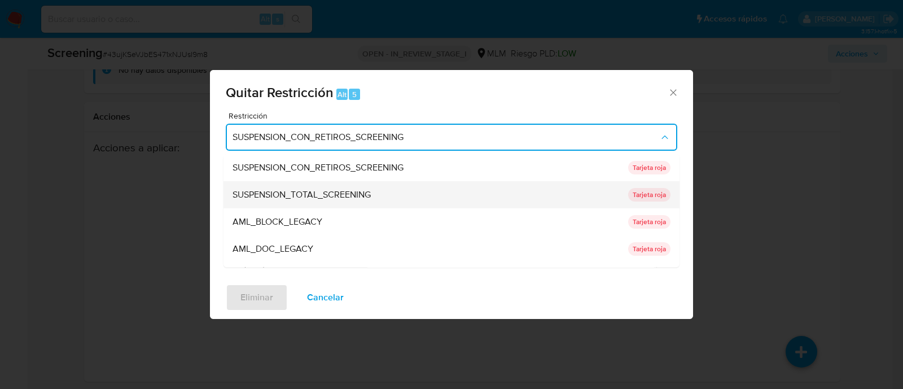
click at [337, 206] on div "SUSPENSION_TOTAL_SCREENING" at bounding box center [427, 195] width 389 height 27
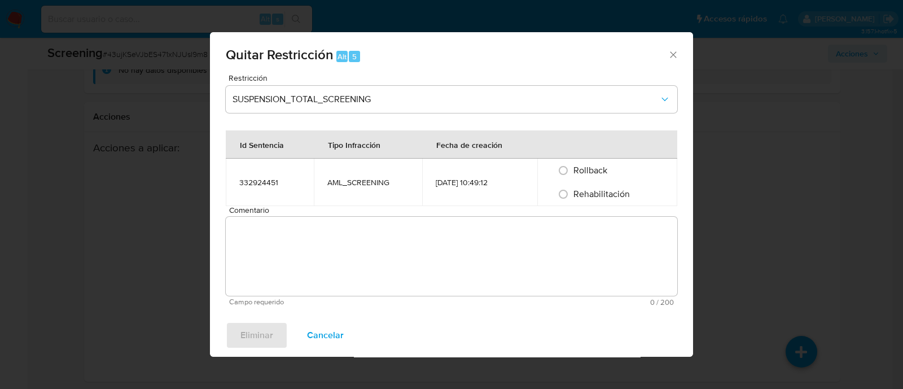
click at [335, 205] on td "AML_SCREENING" at bounding box center [368, 182] width 108 height 47
click at [562, 202] on input "Rehabilitación" at bounding box center [563, 194] width 18 height 18
radio input "true"
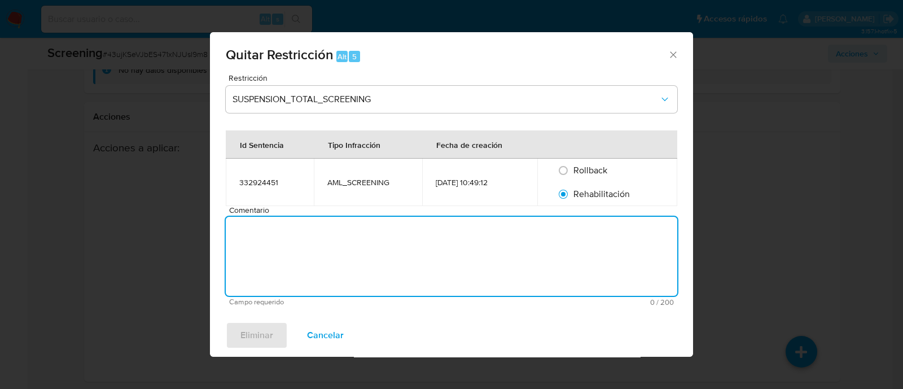
click at [525, 235] on textarea "Comentario" at bounding box center [452, 256] width 452 height 79
paste textarea "SE CONFIRMA COINCIDENCIA CON CLIENTE Y SE ELIMINA DE LPB POR MEDIO DE OFICIO 21…"
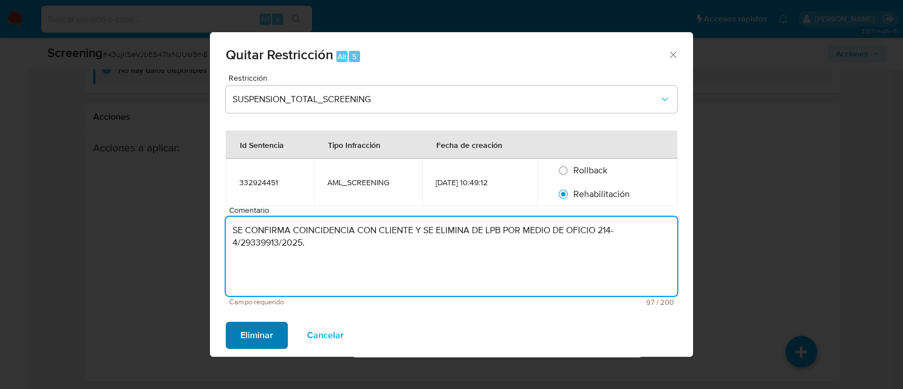
type textarea "SE CONFIRMA COINCIDENCIA CON CLIENTE Y SE ELIMINA DE LPB POR MEDIO DE OFICIO 21…"
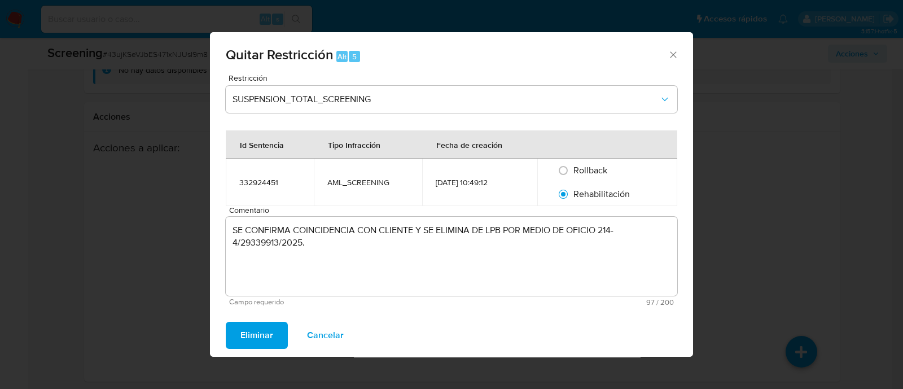
click at [273, 336] on button "Eliminar" at bounding box center [257, 335] width 62 height 27
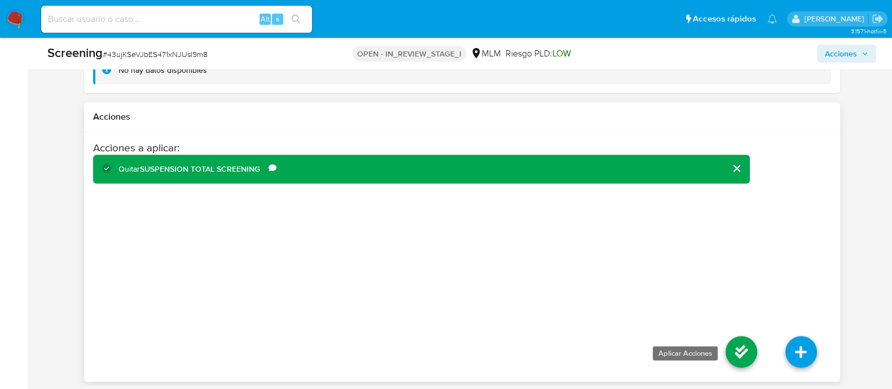
click at [751, 349] on icon at bounding box center [742, 352] width 32 height 32
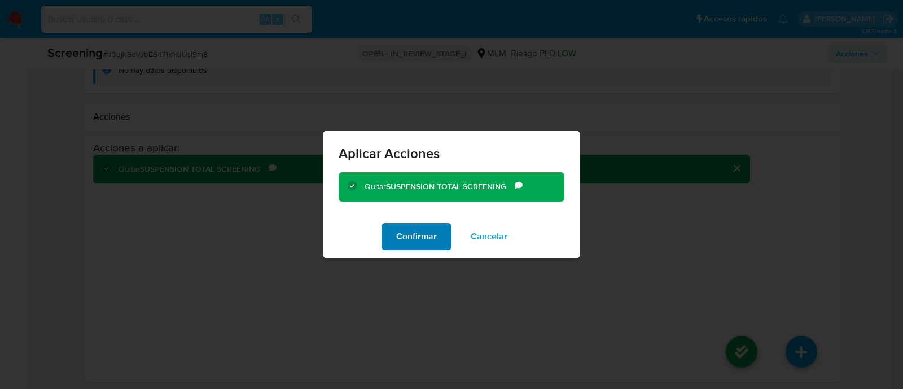
click at [429, 233] on span "Confirmar" at bounding box center [416, 236] width 41 height 25
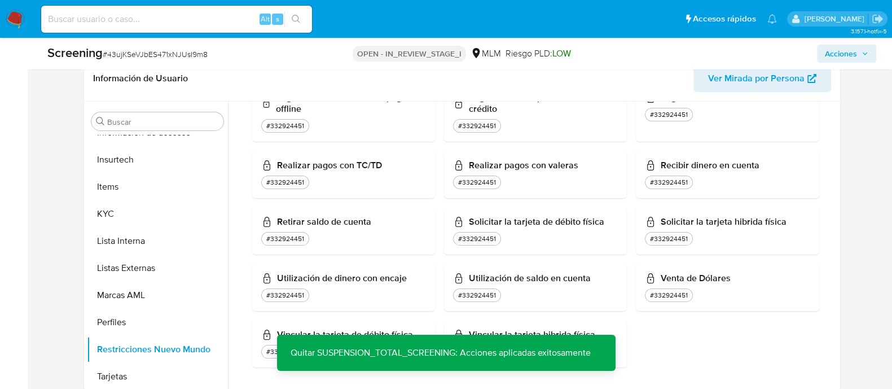
scroll to position [132, 0]
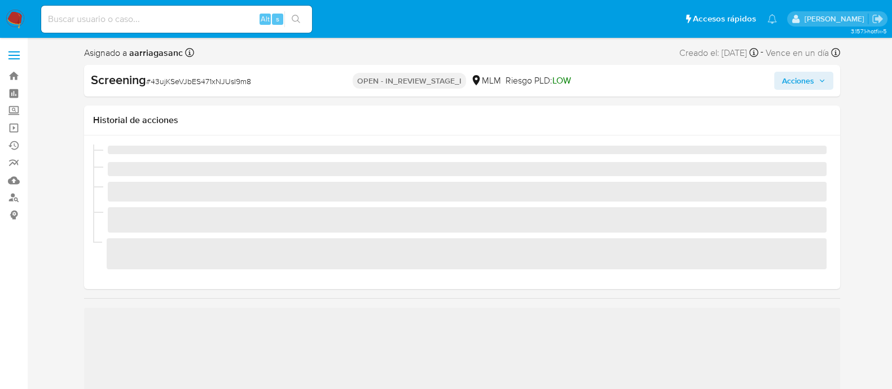
scroll to position [476, 0]
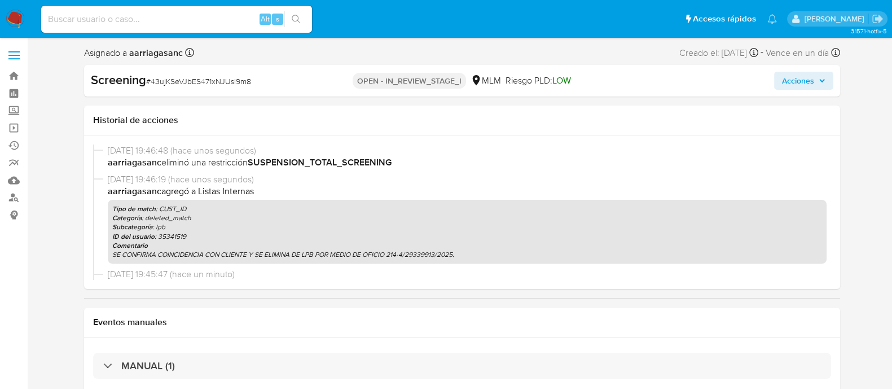
select select "10"
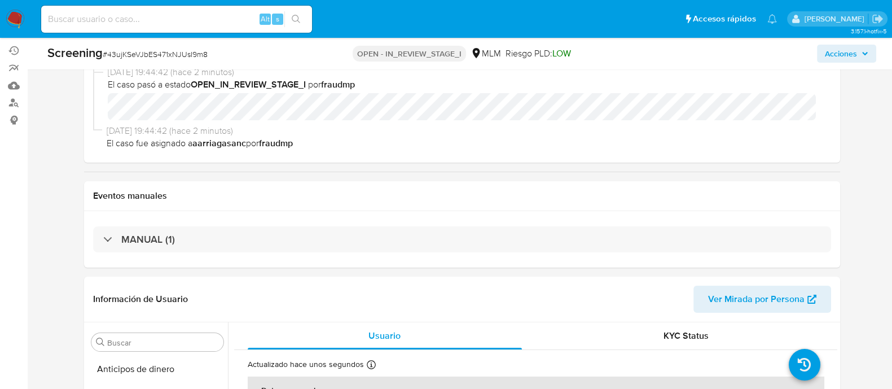
scroll to position [0, 0]
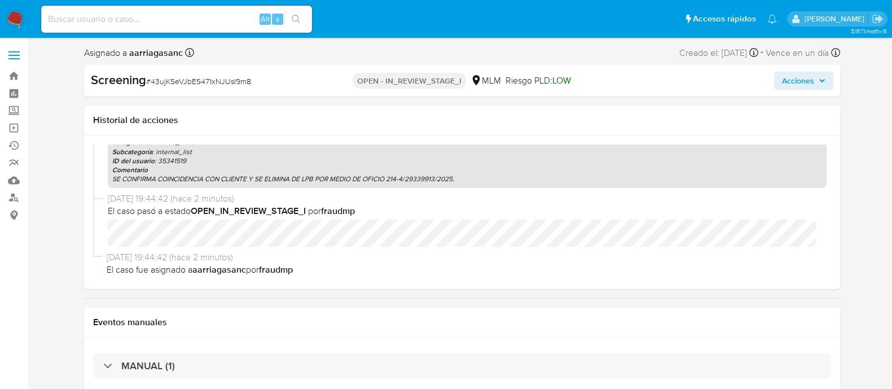
click at [798, 77] on span "Acciones" at bounding box center [798, 81] width 32 height 18
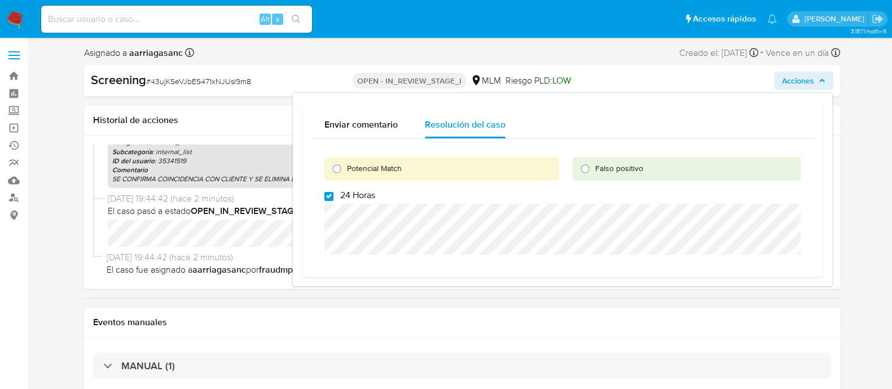
click at [326, 194] on input "24 Horas" at bounding box center [329, 196] width 9 height 9
checkbox input "false"
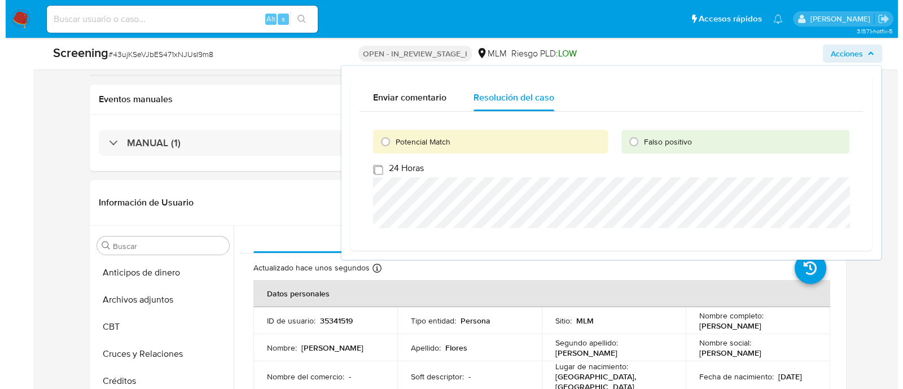
scroll to position [212, 0]
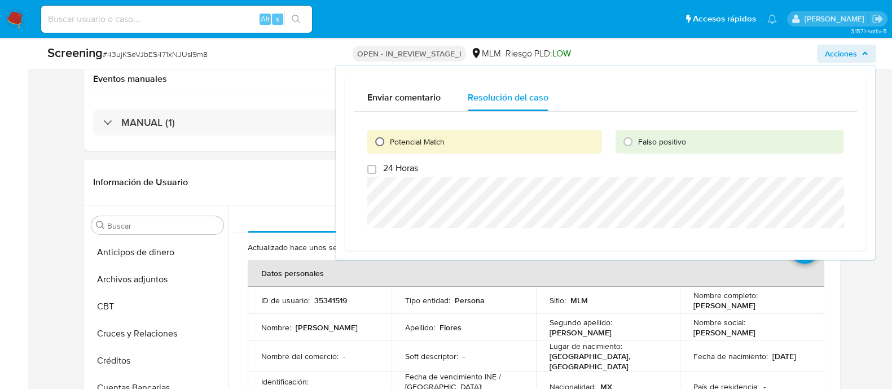
click at [376, 147] on input "Potencial Match" at bounding box center [380, 142] width 18 height 18
radio input "true"
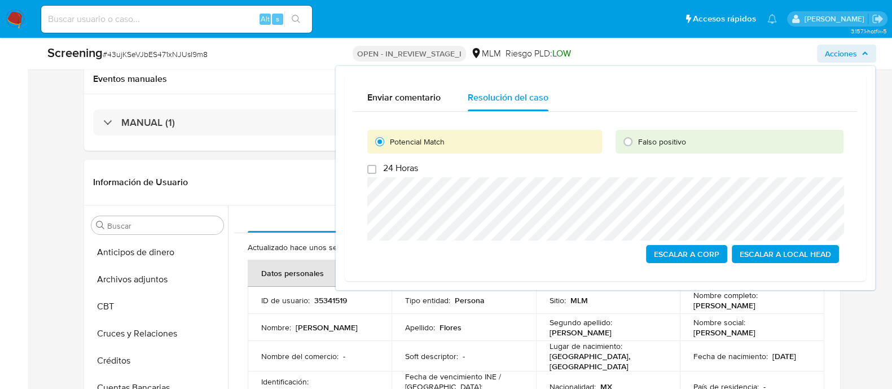
click at [801, 252] on span "Escalar a Local Head" at bounding box center [785, 254] width 91 height 16
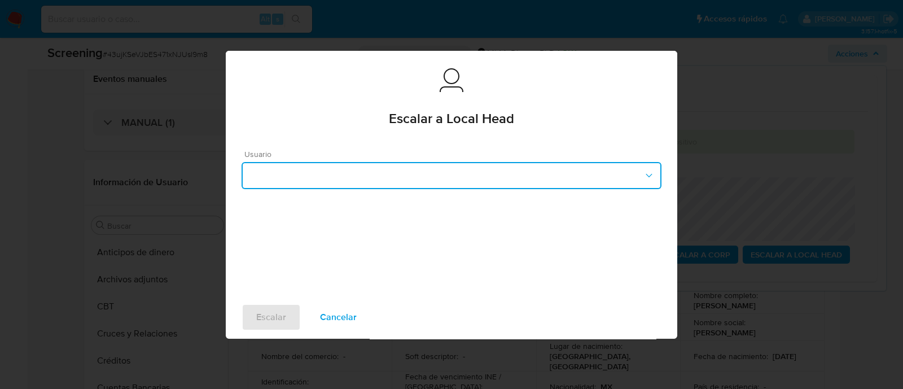
click at [457, 169] on button "button" at bounding box center [452, 175] width 420 height 27
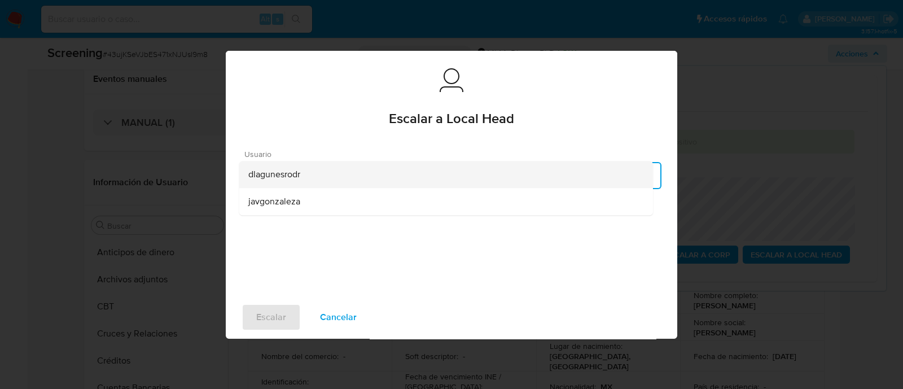
click at [315, 174] on div "dlagunesrodr" at bounding box center [446, 174] width 396 height 27
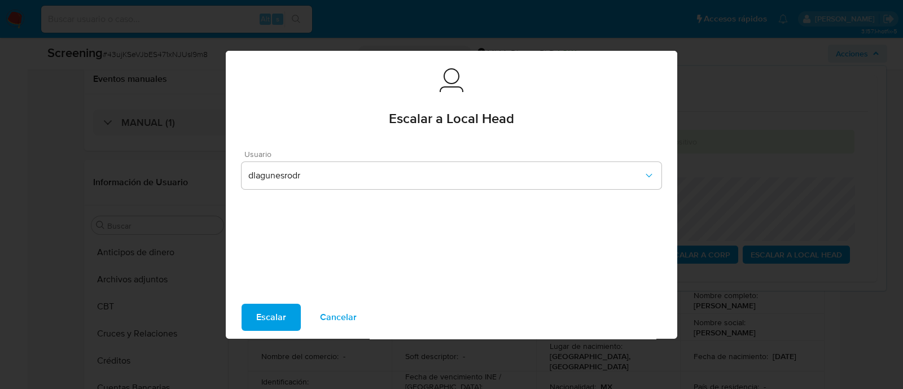
click at [285, 313] on span "Escalar" at bounding box center [271, 317] width 30 height 25
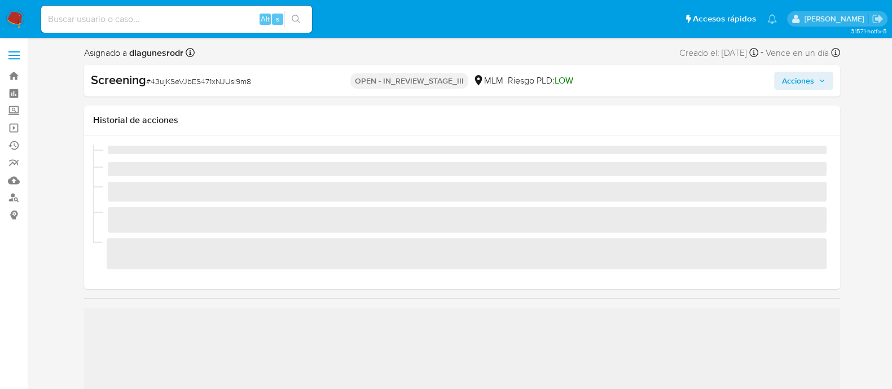
scroll to position [476, 0]
click at [203, 85] on span "# 43ujKSeVJbES471xNJUsI9m8" at bounding box center [198, 81] width 105 height 11
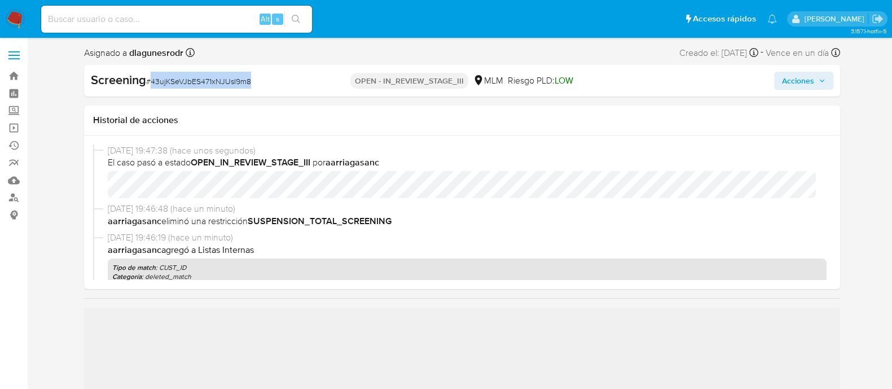
click at [203, 85] on span "# 43ujKSeVJbES471xNJUsI9m8" at bounding box center [198, 81] width 105 height 11
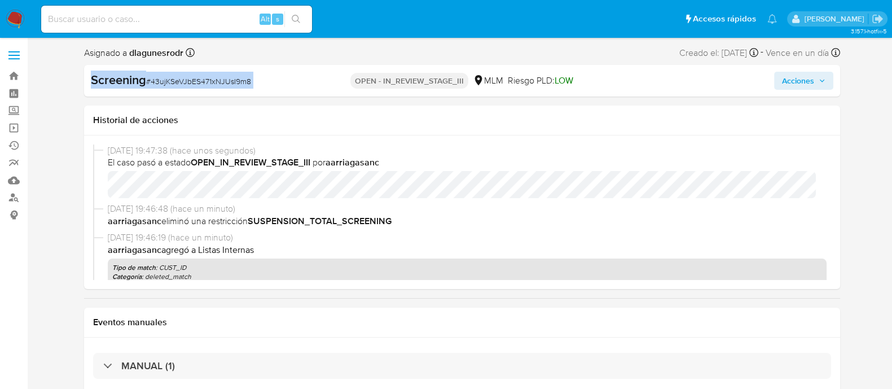
click at [202, 85] on span "# 43ujKSeVJbES471xNJUsI9m8" at bounding box center [198, 81] width 105 height 11
select select "10"
click at [202, 85] on span "# 43ujKSeVJbES471xNJUsI9m8" at bounding box center [198, 81] width 105 height 11
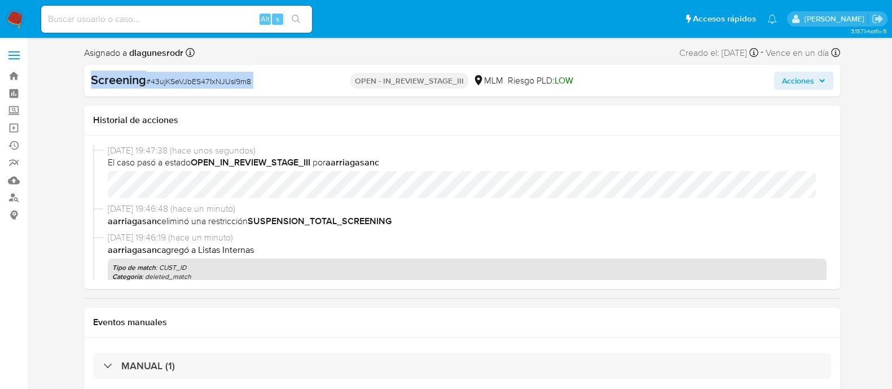
click at [243, 89] on div "Screening # 43ujKSeVJbES471xNJUsI9m8" at bounding box center [213, 81] width 244 height 18
click at [253, 81] on div "Screening # 43ujKSeVJbES471xNJUsI9m8" at bounding box center [212, 80] width 243 height 17
drag, startPoint x: 255, startPoint y: 87, endPoint x: 145, endPoint y: 87, distance: 109.5
click at [145, 87] on div "Screening # 43ujKSeVJbES471xNJUsI9m8" at bounding box center [212, 80] width 243 height 17
copy span "# 43ujKSeVJbES471xNJUsI9m8"
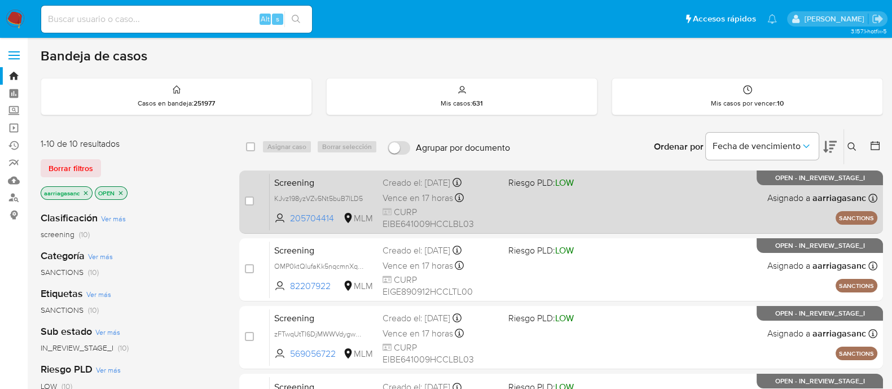
click at [516, 213] on div "Screening KJvz198yzVZv5Nt5buB7lLD5 205704414 MLM Riesgo PLD: LOW Creado el: [DA…" at bounding box center [574, 201] width 608 height 57
click at [248, 202] on input "checkbox" at bounding box center [249, 200] width 9 height 9
checkbox input "true"
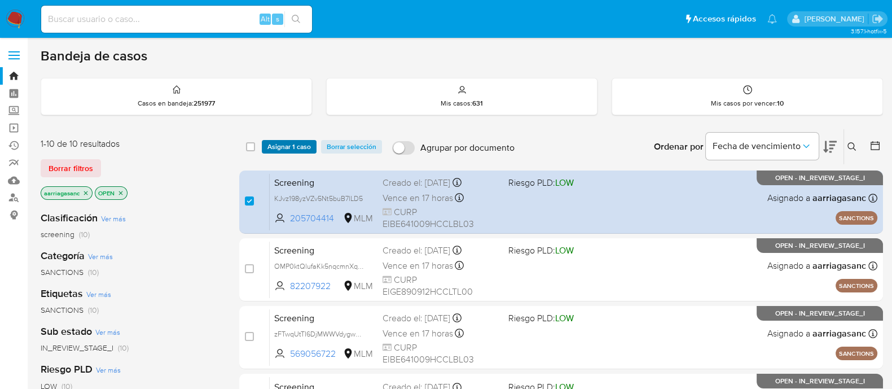
click at [290, 147] on span "Asignar 1 caso" at bounding box center [289, 146] width 43 height 11
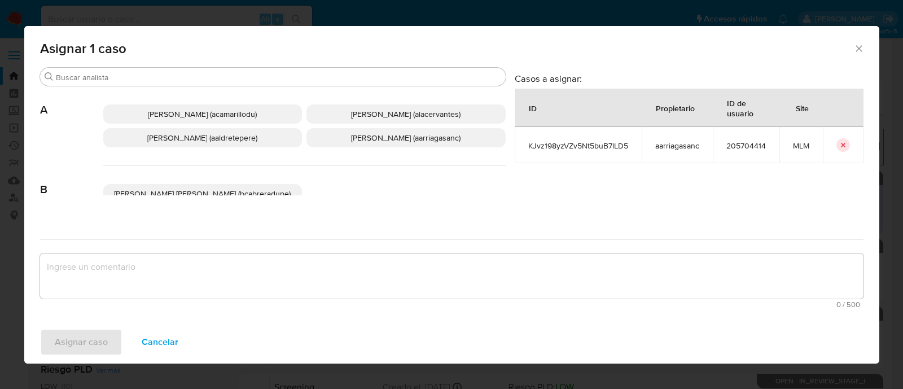
click at [332, 137] on p "Ana Maria Arriaga (aarriagasanc)" at bounding box center [406, 137] width 199 height 19
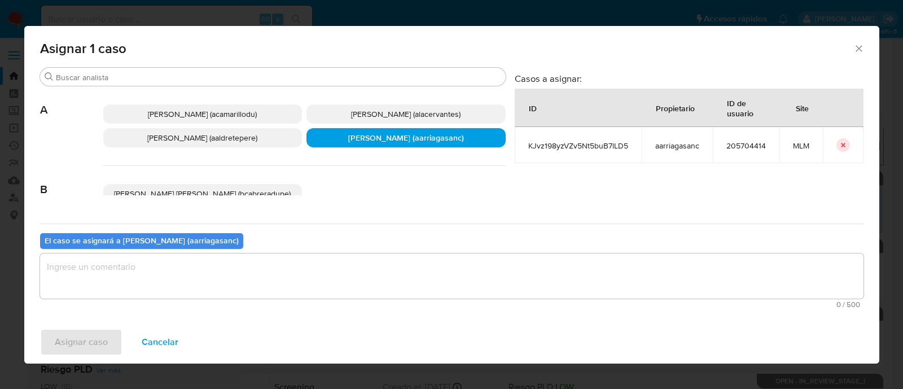
click at [268, 265] on textarea "assign-modal" at bounding box center [452, 275] width 824 height 45
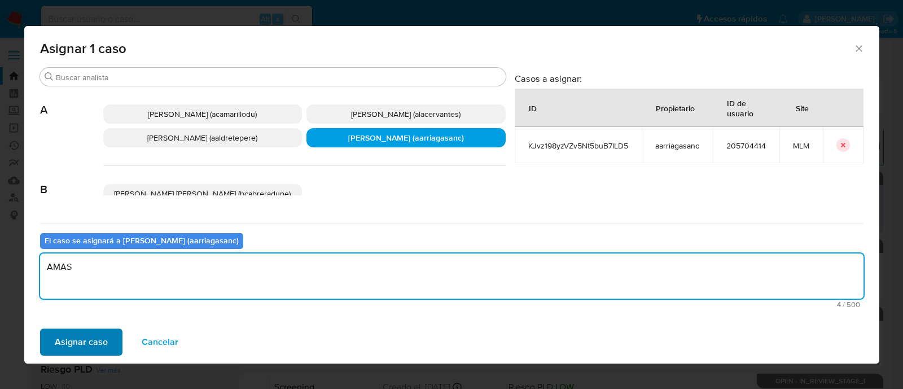
type textarea "AMAS"
click at [64, 344] on span "Asignar caso" at bounding box center [81, 342] width 53 height 25
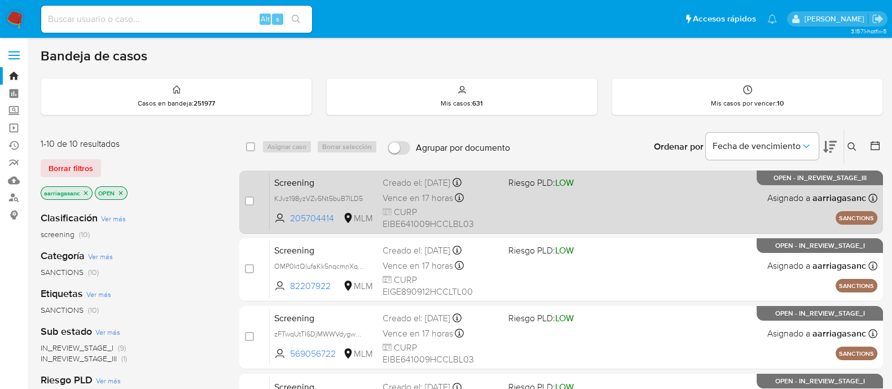
click at [571, 204] on div "Screening KJvz198yzVZv5Nt5buB7lLD5 205704414 MLM Riesgo PLD: LOW Creado el: 01/…" at bounding box center [574, 201] width 608 height 57
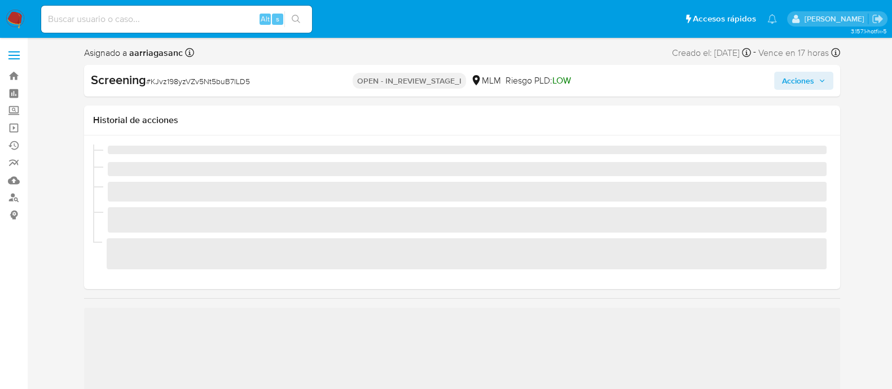
scroll to position [476, 0]
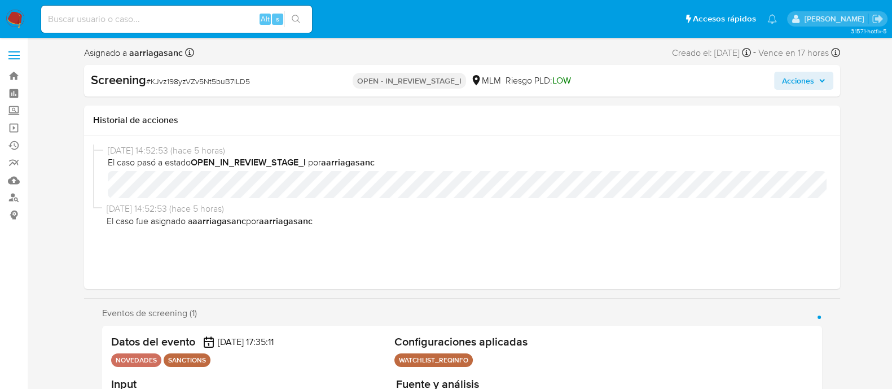
select select "10"
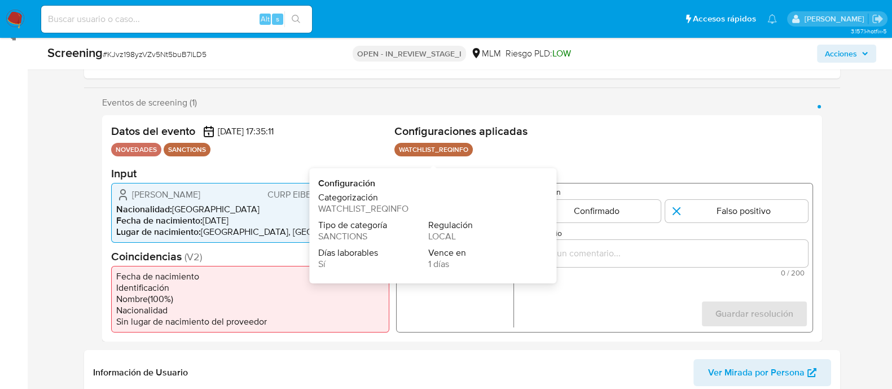
scroll to position [212, 0]
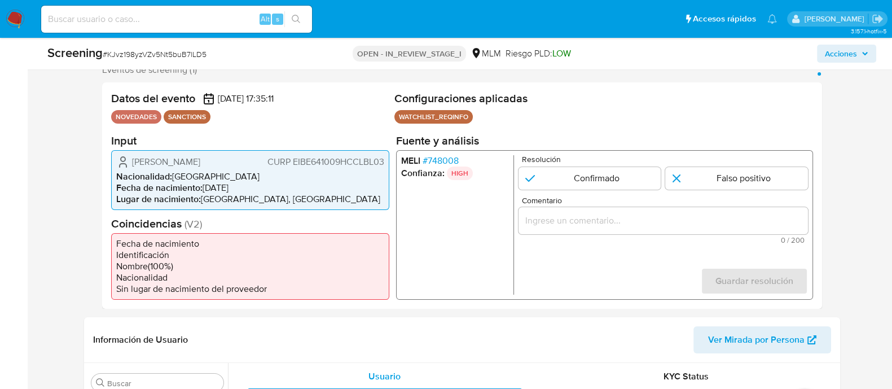
click at [474, 307] on div "Datos del evento [DATE] 17:35:11 NOVEDADES SANCTIONS Configuraciones aplicadas …" at bounding box center [462, 195] width 720 height 226
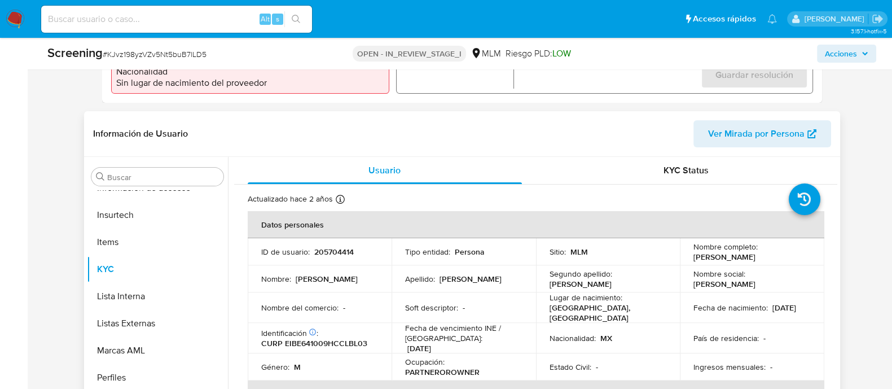
scroll to position [423, 0]
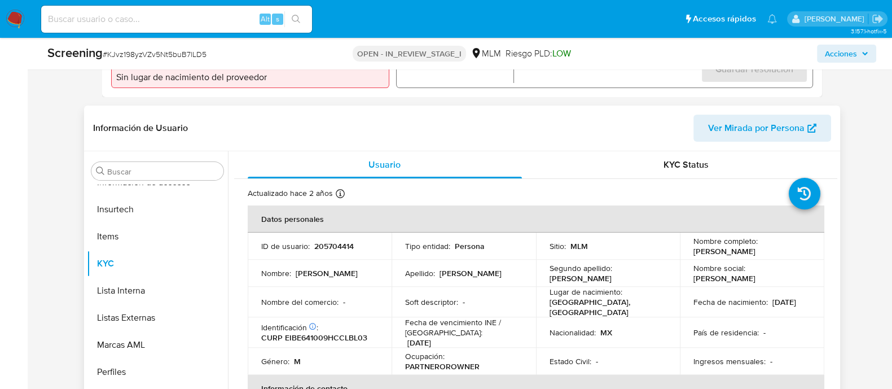
click at [466, 309] on td "Soft descriptor : -" at bounding box center [464, 302] width 145 height 30
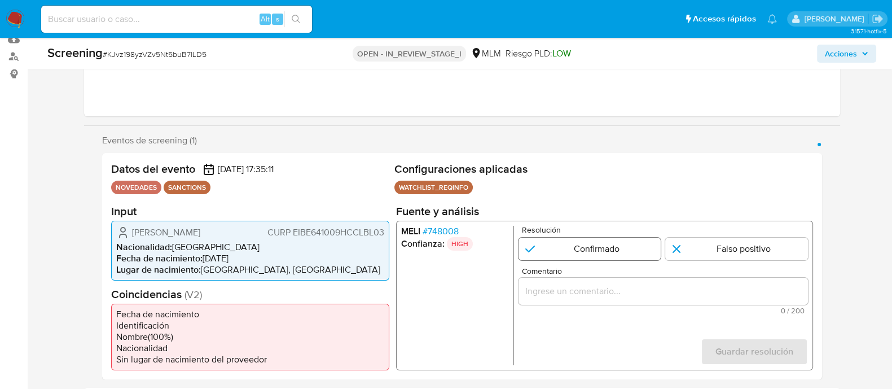
scroll to position [141, 0]
click at [564, 257] on input "1 de 1" at bounding box center [589, 249] width 143 height 23
radio input "true"
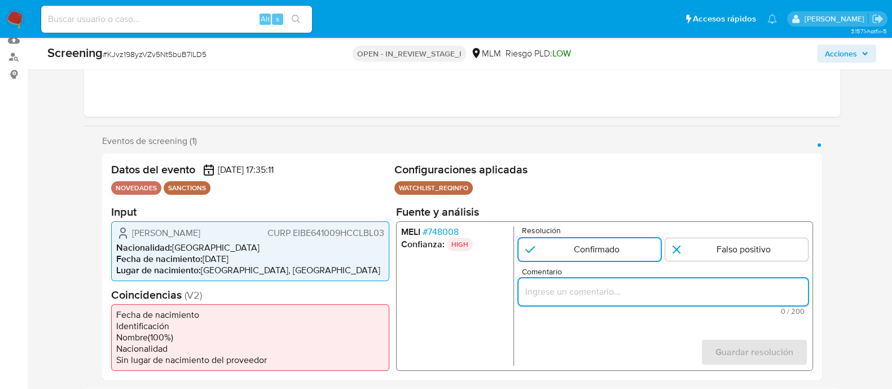
click at [564, 292] on input "Comentario" at bounding box center [663, 291] width 290 height 15
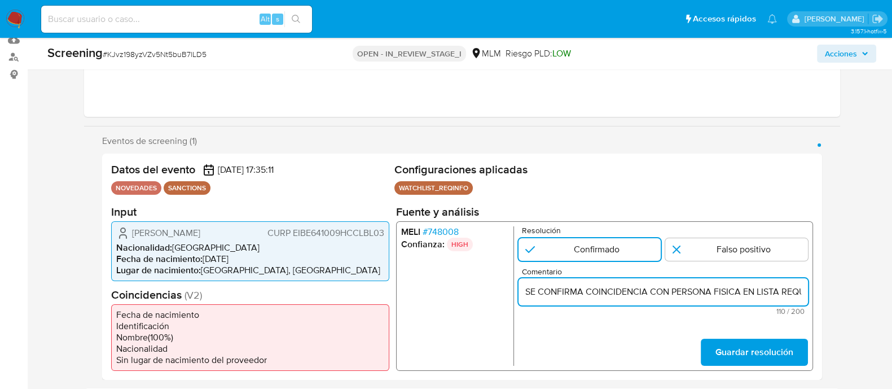
scroll to position [0, 270]
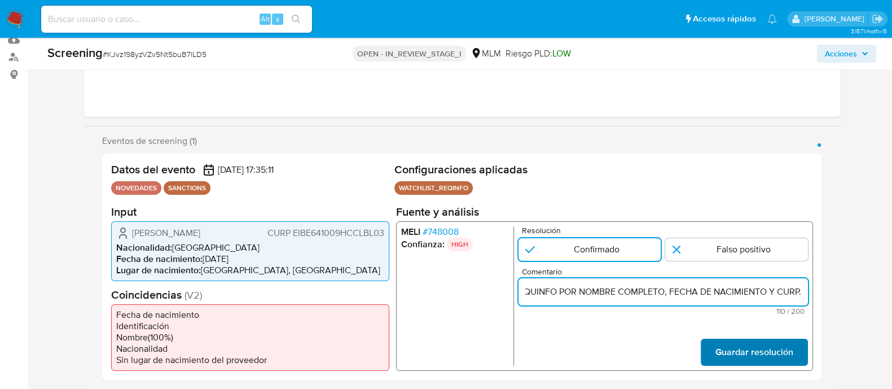
type input "SE CONFIRMA COINCIDENCIA CON PERSONA FISICA EN LISTA REQUINFO POR NOMBRE COMPLE…"
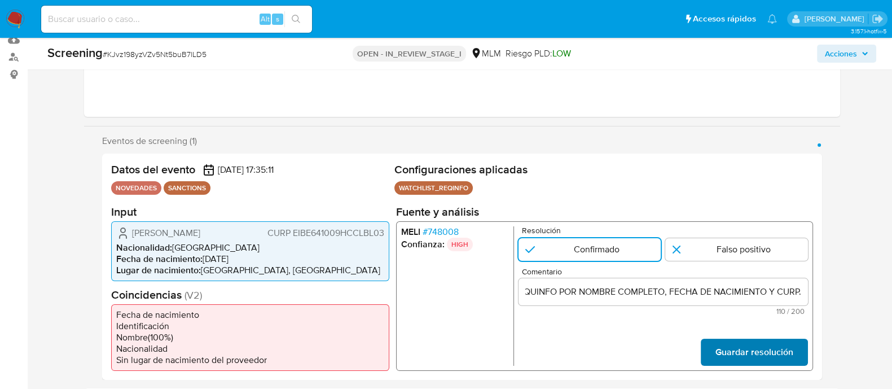
scroll to position [0, 0]
click at [744, 359] on span "Guardar resolución" at bounding box center [754, 351] width 78 height 25
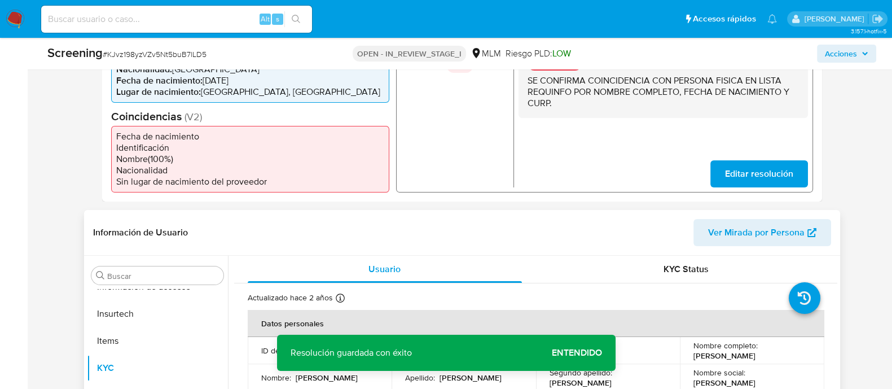
scroll to position [353, 0]
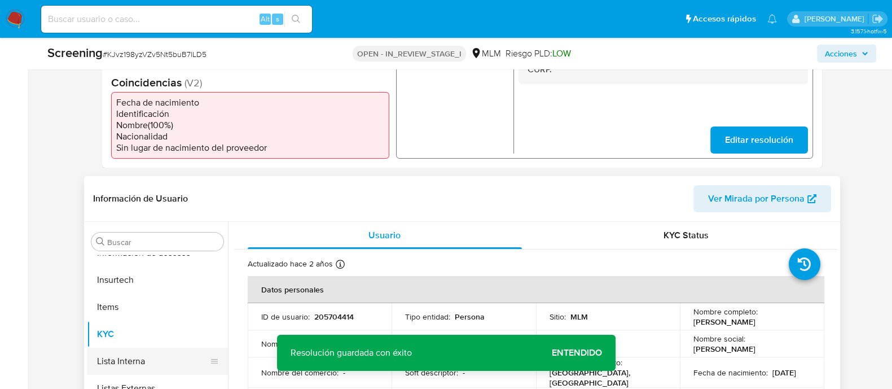
click at [137, 354] on button "Lista Interna" at bounding box center [153, 361] width 132 height 27
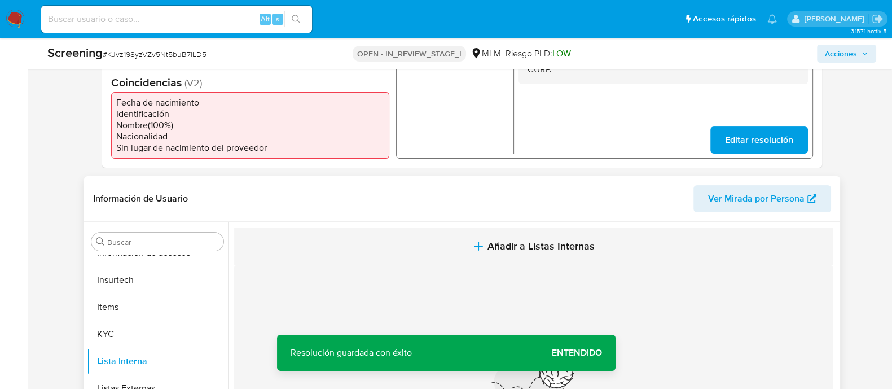
click at [496, 235] on button "Añadir a Listas Internas" at bounding box center [533, 246] width 599 height 38
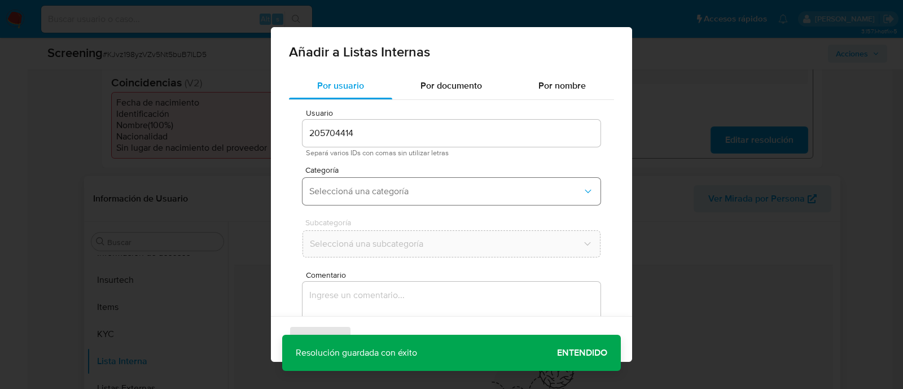
click at [338, 185] on button "Seleccioná una categoría" at bounding box center [452, 191] width 298 height 27
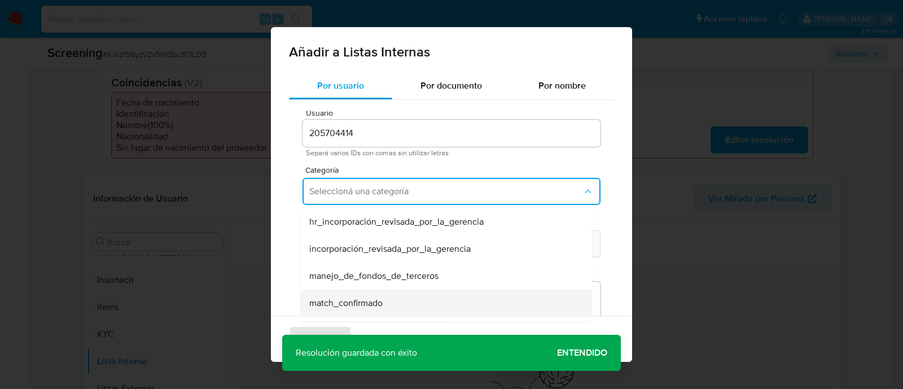
click at [345, 299] on span "match_confirmado" at bounding box center [345, 302] width 73 height 11
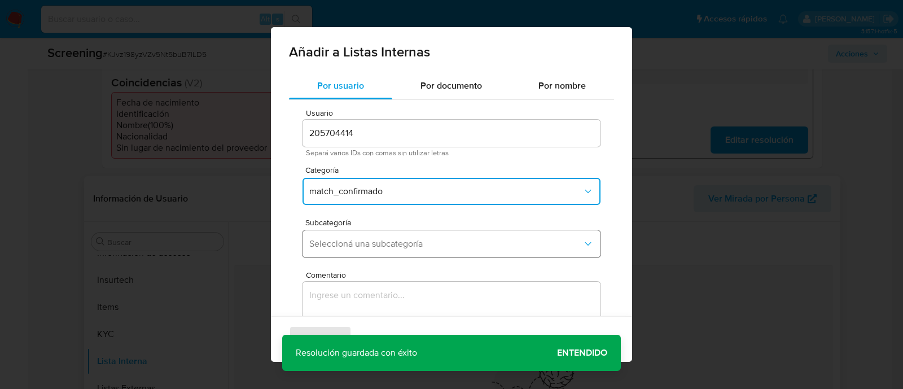
click at [355, 253] on button "Seleccioná una subcategoría" at bounding box center [452, 243] width 298 height 27
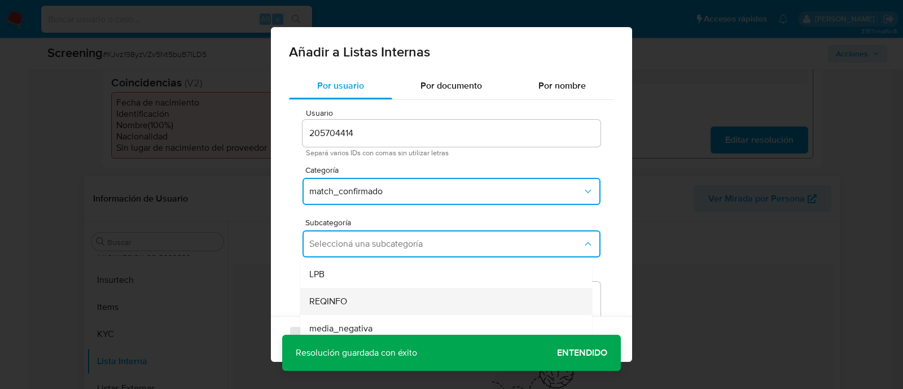
click at [343, 302] on span "REQINFO" at bounding box center [328, 301] width 38 height 11
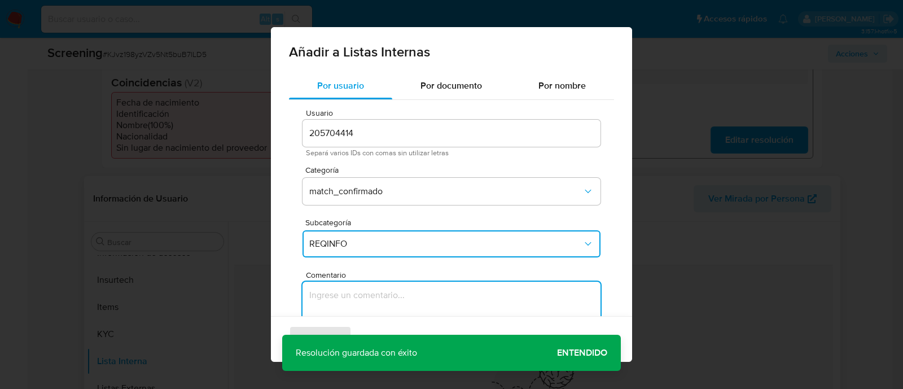
click at [343, 301] on textarea "Comentario" at bounding box center [452, 336] width 298 height 108
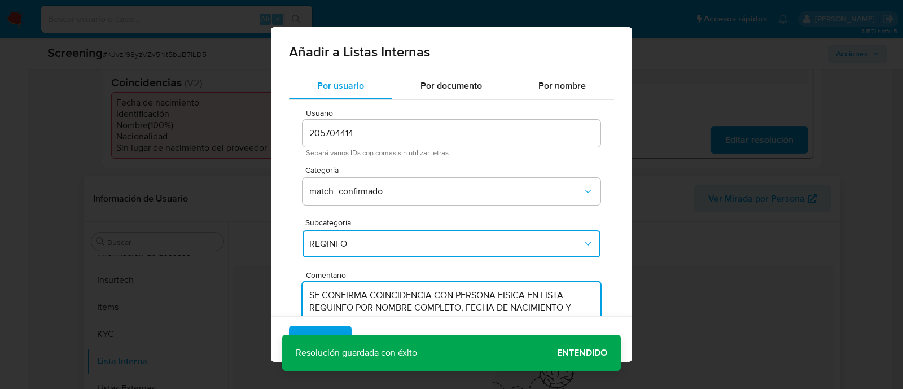
type textarea "SE CONFIRMA COINCIDENCIA CON PERSONA FISICA EN LISTA REQUINFO POR NOMBRE COMPLE…"
click at [561, 348] on div "Agregar Cancelar" at bounding box center [451, 339] width 361 height 46
click at [330, 331] on span "Agregar" at bounding box center [320, 339] width 33 height 25
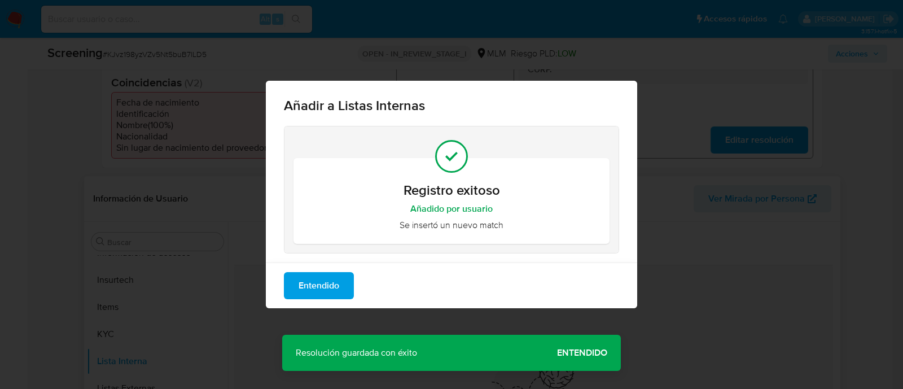
click at [565, 358] on div "Añadir a Listas Internas Registro exitoso Añadido por usuario Se insertó un nue…" at bounding box center [451, 194] width 903 height 389
drag, startPoint x: 344, startPoint y: 275, endPoint x: 348, endPoint y: 282, distance: 8.6
click at [343, 275] on button "Entendido" at bounding box center [319, 285] width 70 height 27
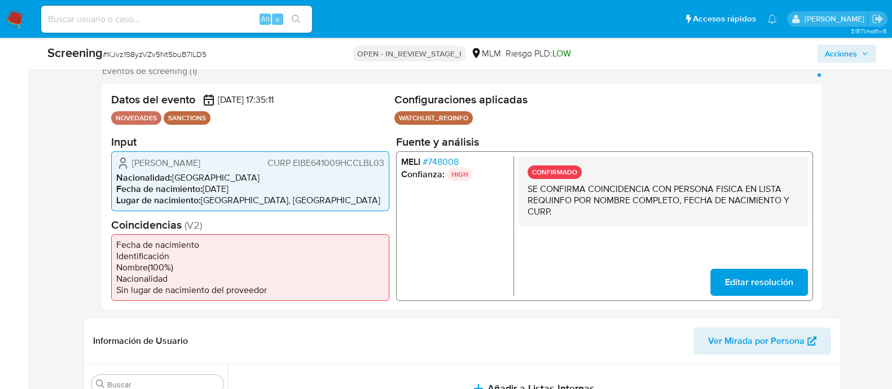
scroll to position [212, 0]
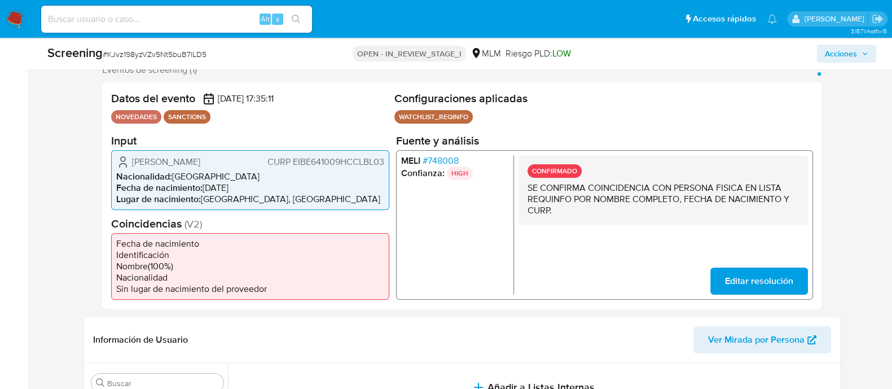
click at [204, 238] on li "Fecha de nacimiento" at bounding box center [250, 243] width 268 height 11
drag, startPoint x: 130, startPoint y: 164, endPoint x: 234, endPoint y: 168, distance: 103.9
click at [234, 168] on div "Elias Julian Elias Bobadilla CURP EIBE641009HCCLBL03 Nacionalidad : México Fech…" at bounding box center [250, 180] width 278 height 60
drag, startPoint x: 203, startPoint y: 188, endPoint x: 251, endPoint y: 187, distance: 48.0
click at [251, 187] on li "Fecha de nacimiento : 09/10/1964" at bounding box center [250, 187] width 268 height 11
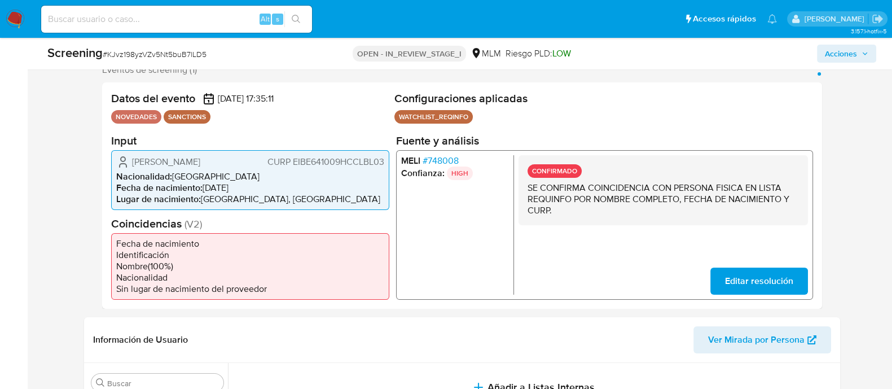
click at [314, 162] on span "CURP EIBE641009HCCLBL03" at bounding box center [325, 161] width 117 height 11
click at [361, 262] on li "Nombre ( 100 %)" at bounding box center [250, 265] width 268 height 11
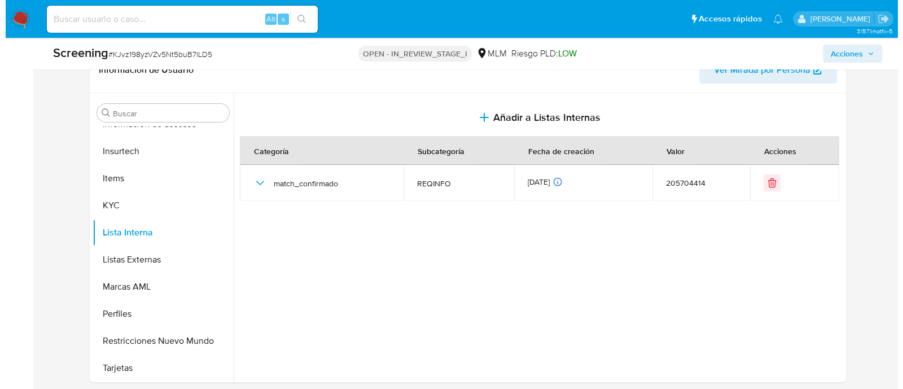
scroll to position [493, 0]
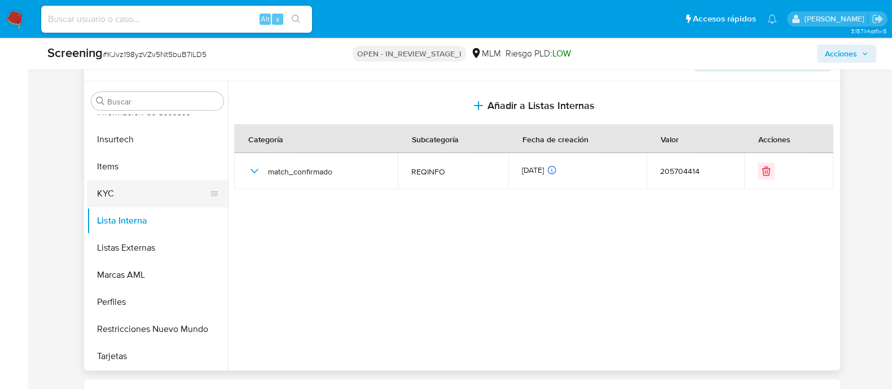
click at [158, 200] on button "KYC" at bounding box center [153, 193] width 132 height 27
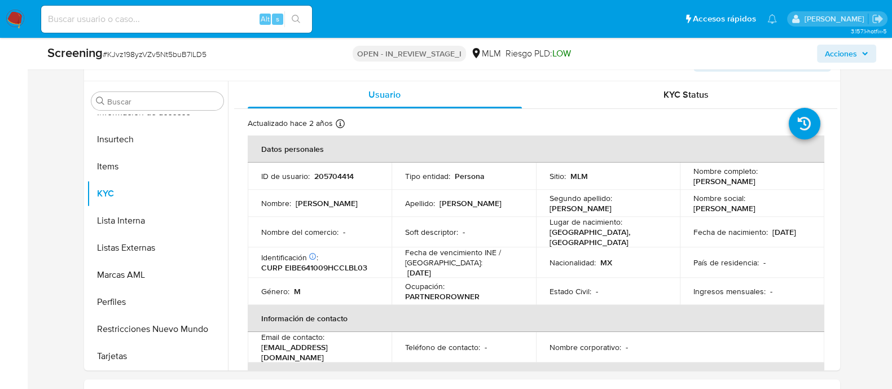
click at [864, 46] on span "Acciones" at bounding box center [846, 54] width 43 height 16
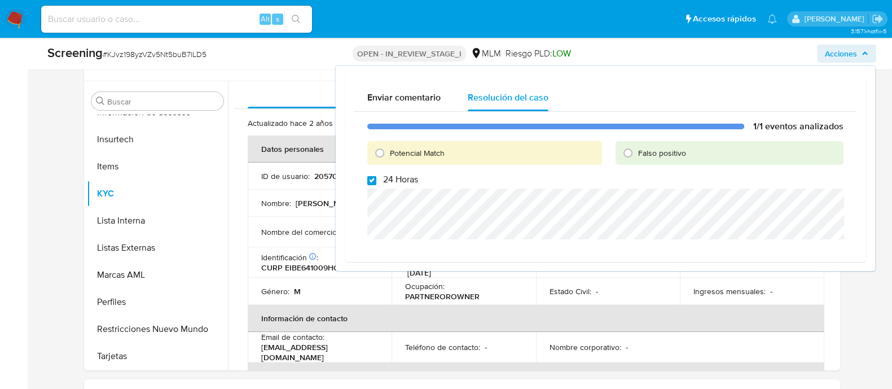
click at [373, 182] on input "24 Horas" at bounding box center [371, 180] width 9 height 9
checkbox input "false"
click at [380, 157] on input "Potencial Match" at bounding box center [380, 153] width 18 height 18
radio input "true"
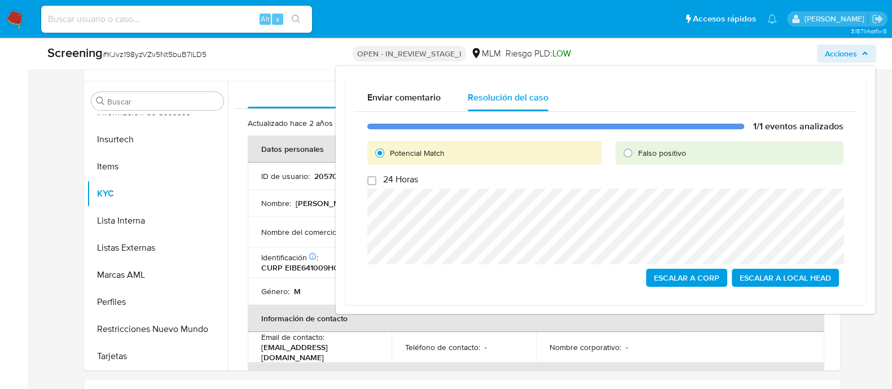
click at [764, 275] on span "Escalar a Local Head" at bounding box center [785, 278] width 91 height 16
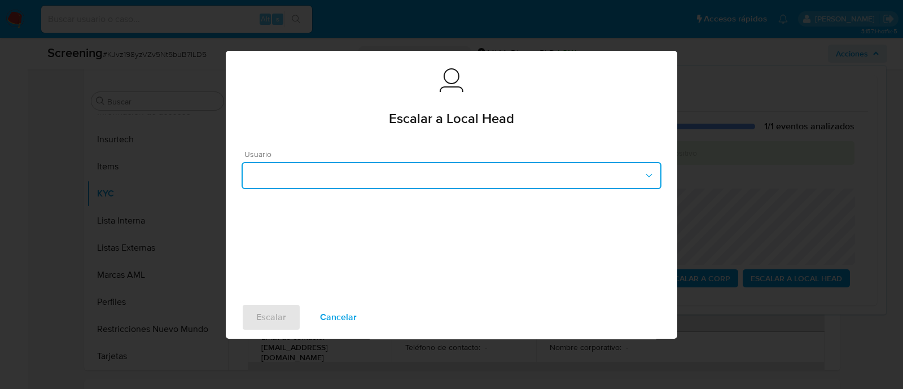
click at [475, 179] on button "button" at bounding box center [452, 175] width 420 height 27
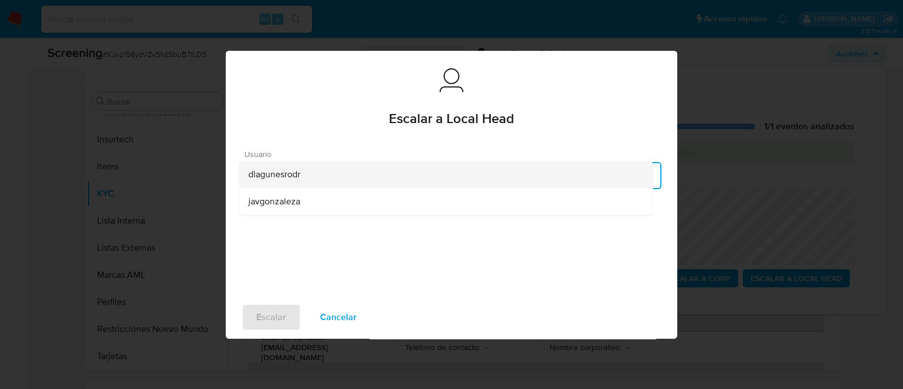
click at [301, 180] on div "dlagunesrodr" at bounding box center [446, 174] width 396 height 27
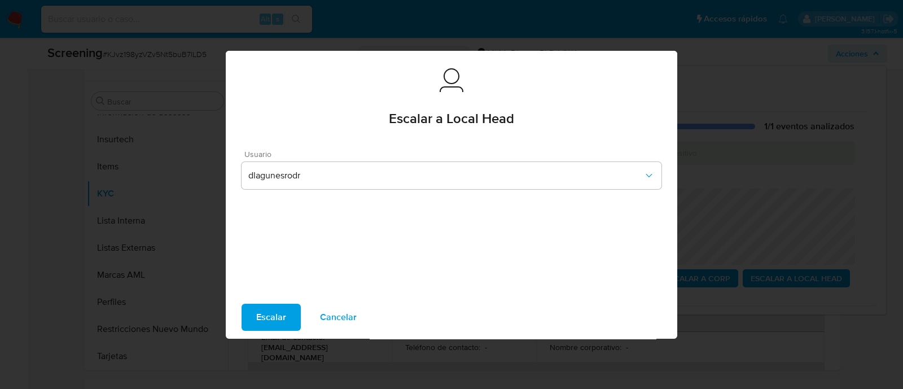
click at [278, 305] on span "Escalar" at bounding box center [271, 317] width 30 height 25
click at [275, 310] on span "Escalar" at bounding box center [271, 317] width 30 height 25
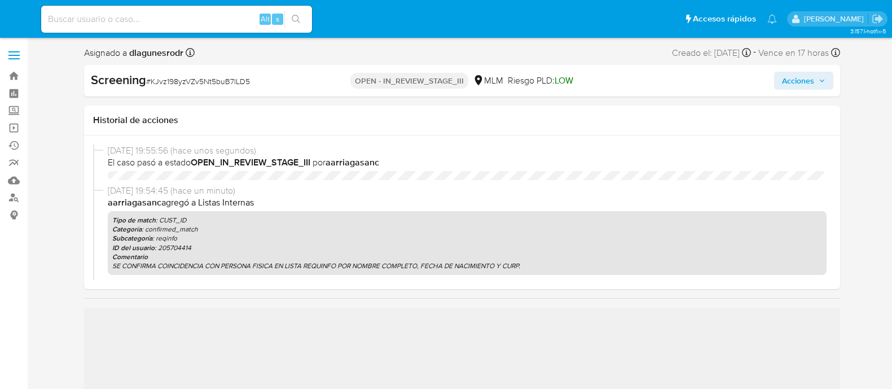
select select "10"
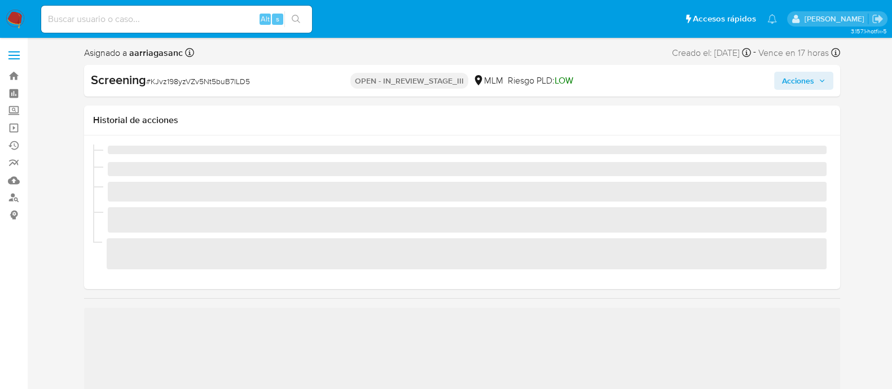
scroll to position [476, 0]
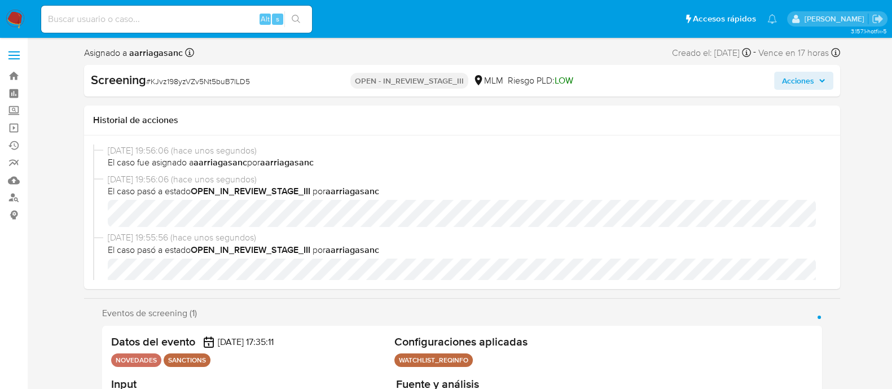
select select "10"
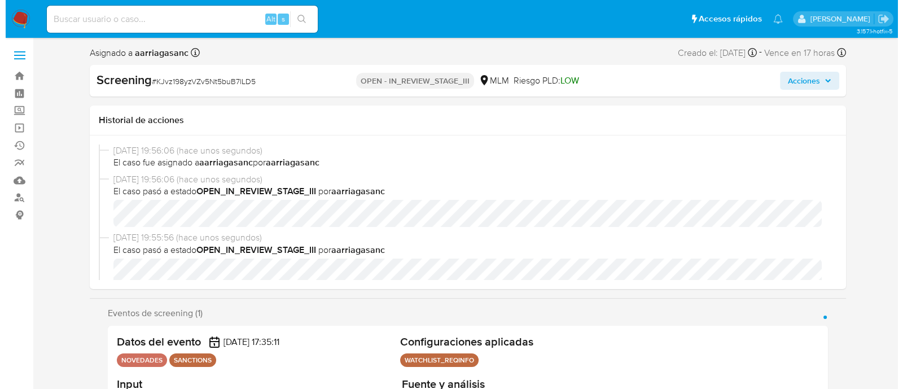
scroll to position [70, 0]
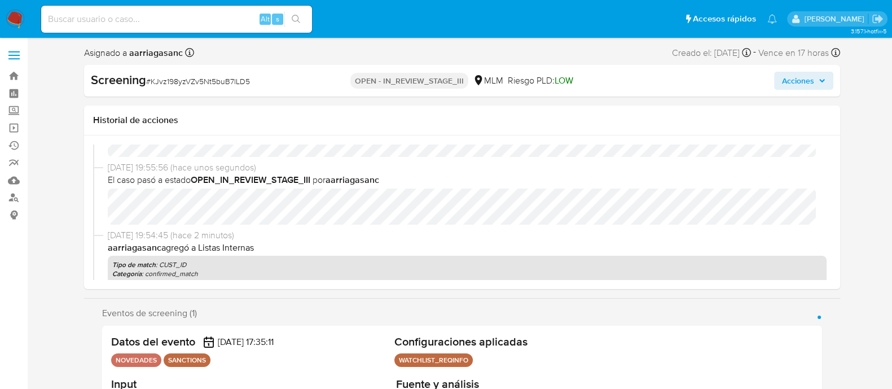
click at [802, 89] on span "Acciones" at bounding box center [798, 81] width 32 height 18
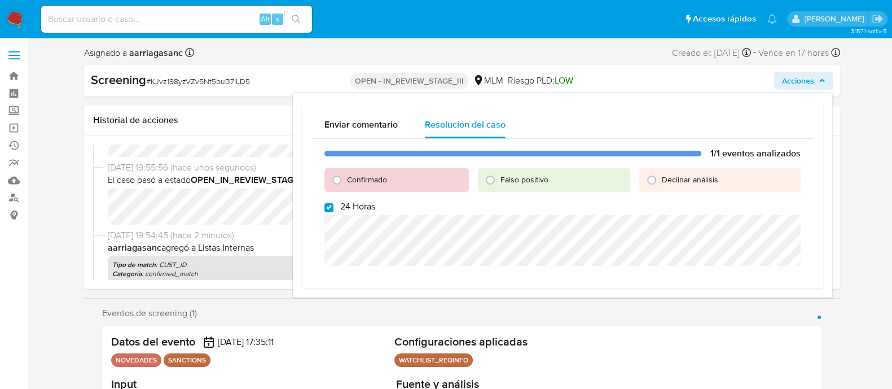
click at [335, 208] on label "24 Horas" at bounding box center [350, 206] width 51 height 11
click at [334, 208] on input "24 Horas" at bounding box center [329, 207] width 9 height 9
checkbox input "false"
click at [343, 185] on input "Confirmado" at bounding box center [337, 180] width 18 height 18
radio input "true"
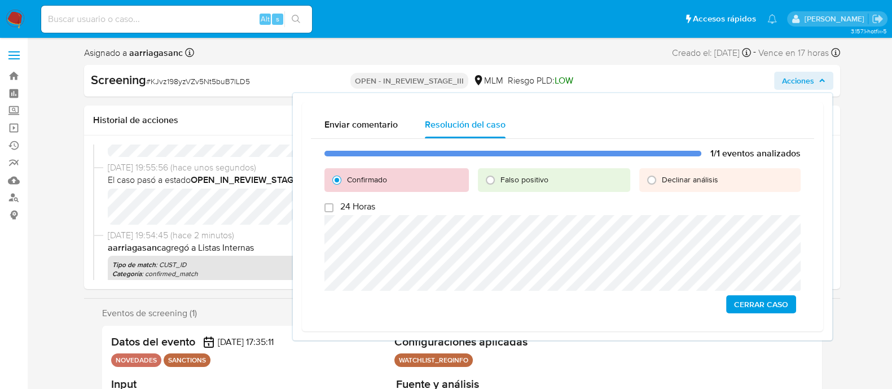
click at [749, 309] on span "Cerrar Caso" at bounding box center [761, 304] width 54 height 16
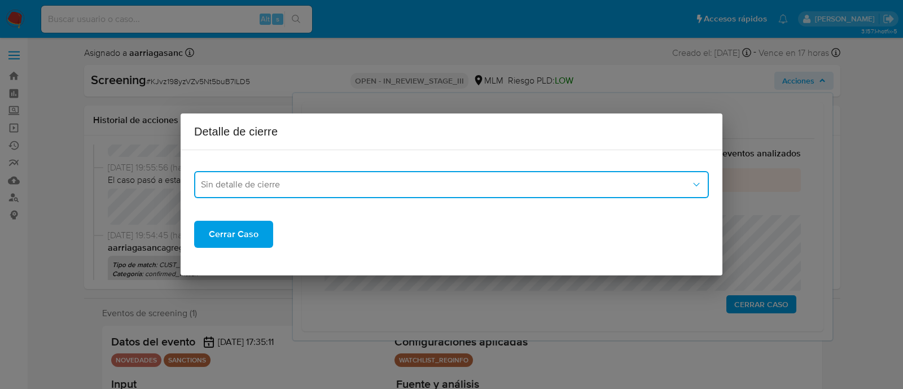
click at [417, 190] on button "Sin detalle de cierre" at bounding box center [451, 184] width 515 height 27
click at [221, 224] on span "LPB_REQINFO" at bounding box center [230, 226] width 58 height 11
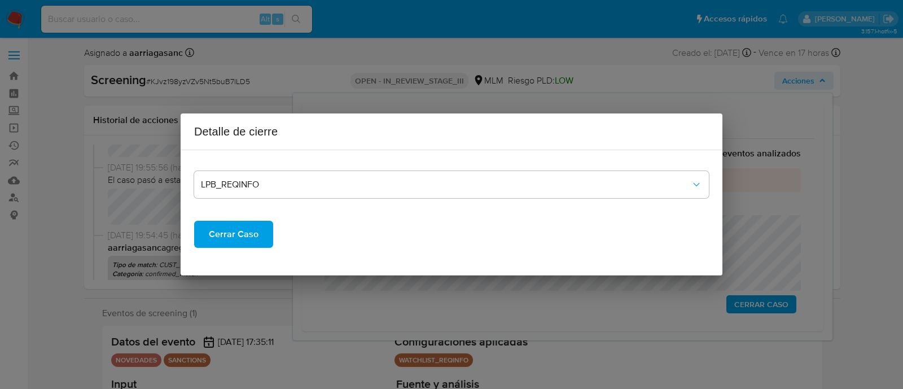
click at [216, 247] on span "Cerrar Caso" at bounding box center [234, 234] width 50 height 25
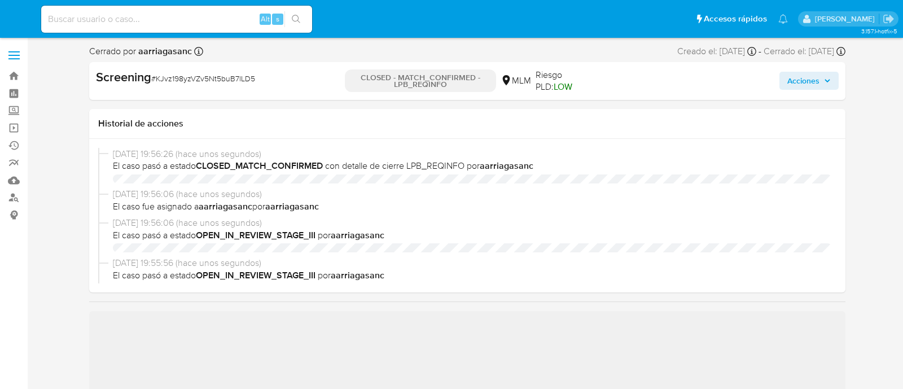
select select "10"
